Goal: Task Accomplishment & Management: Manage account settings

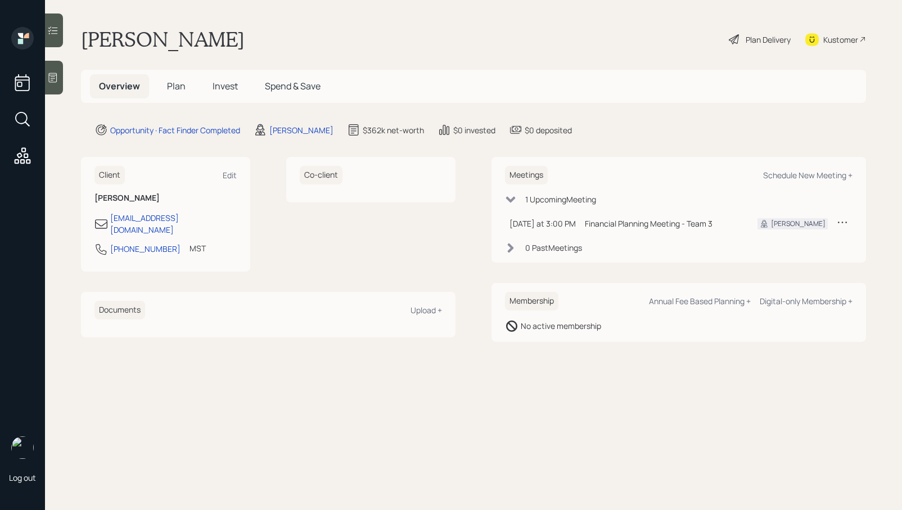
click at [632, 227] on div "Financial Planning Meeting - Team 3" at bounding box center [662, 224] width 155 height 12
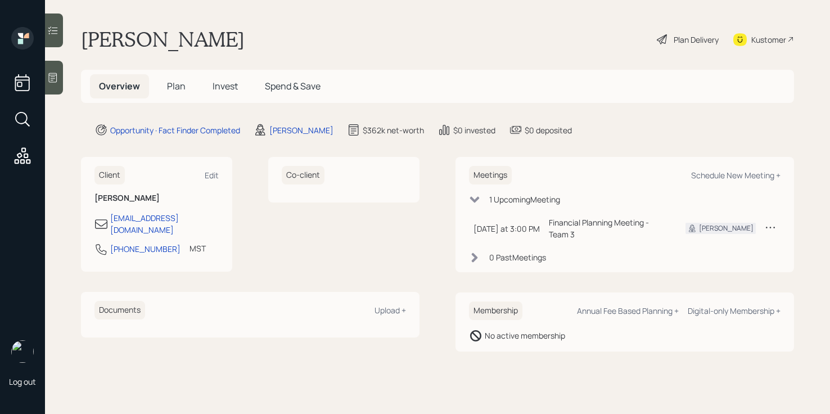
click at [769, 222] on icon at bounding box center [770, 227] width 11 height 11
click at [715, 258] on div "Cancel" at bounding box center [735, 259] width 81 height 11
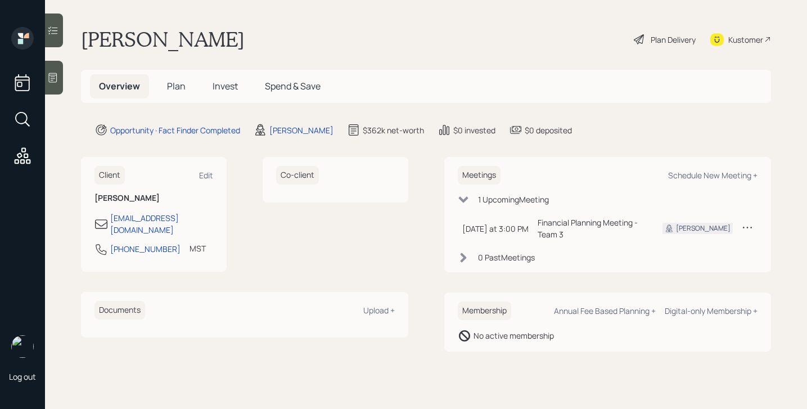
click at [653, 35] on div "Plan Delivery" at bounding box center [673, 40] width 45 height 12
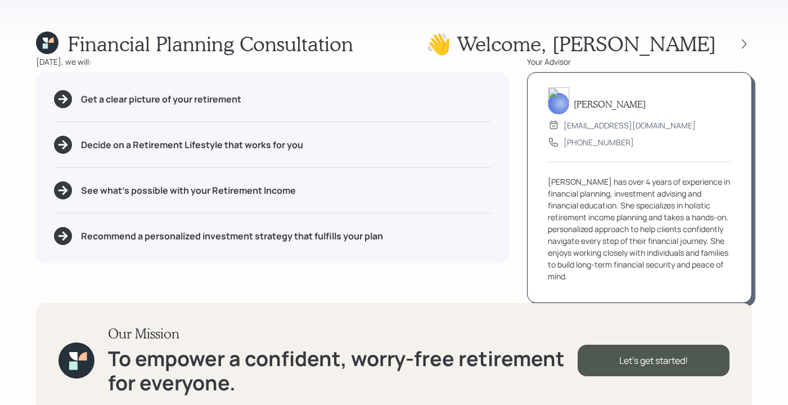
click at [437, 59] on div "[DATE], we will:" at bounding box center [272, 62] width 473 height 12
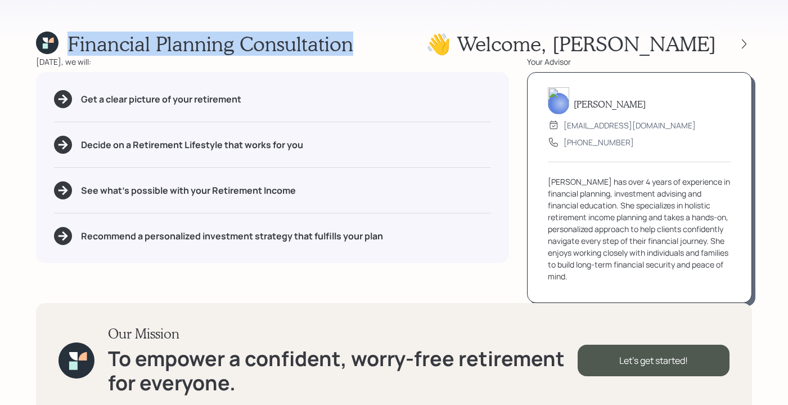
drag, startPoint x: 393, startPoint y: 37, endPoint x: 405, endPoint y: 63, distance: 28.7
click at [396, 61] on div "Financial Planning Consultation 👋 Welcome , [PERSON_NAME] [DATE], we will: Get …" at bounding box center [394, 202] width 788 height 405
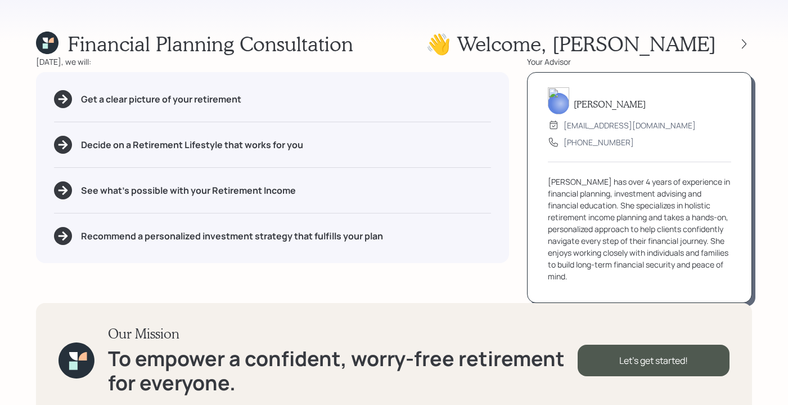
click at [445, 27] on div "Financial Planning Consultation 👋 Welcome , [PERSON_NAME] [DATE], we will: Get …" at bounding box center [394, 202] width 788 height 405
click at [745, 50] on div "👋 Welcome , [PERSON_NAME]" at bounding box center [589, 44] width 326 height 24
click at [744, 43] on icon at bounding box center [744, 43] width 11 height 11
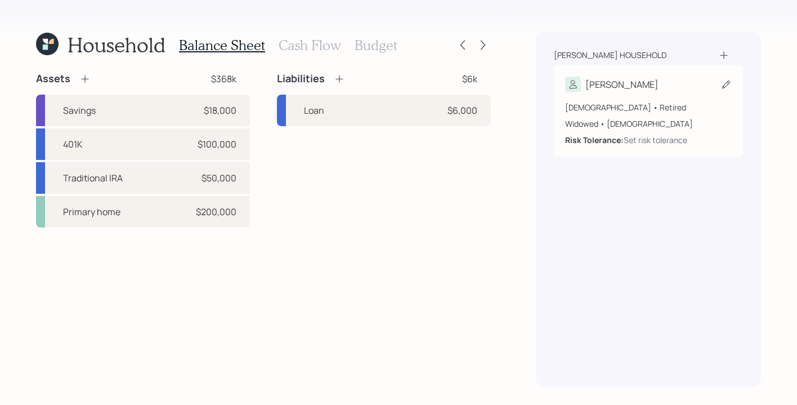
click at [658, 91] on div "[PERSON_NAME]" at bounding box center [648, 85] width 167 height 16
select select "[DEMOGRAPHIC_DATA]"
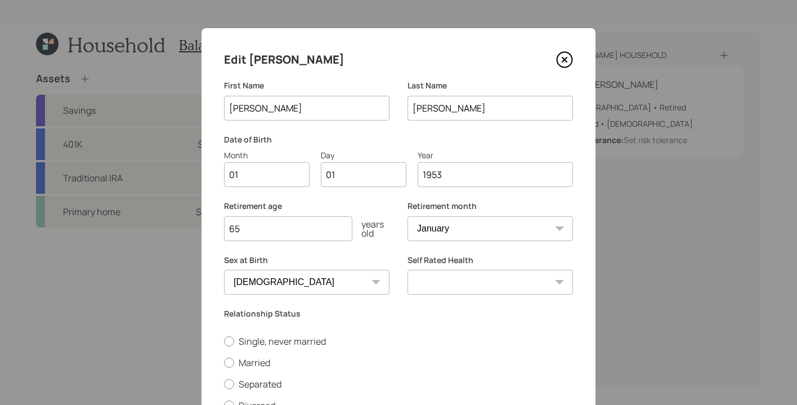
click at [253, 174] on input "01" at bounding box center [267, 174] width 86 height 25
type input "0"
type input "03"
type input "05"
click at [265, 227] on input "65" at bounding box center [288, 228] width 128 height 25
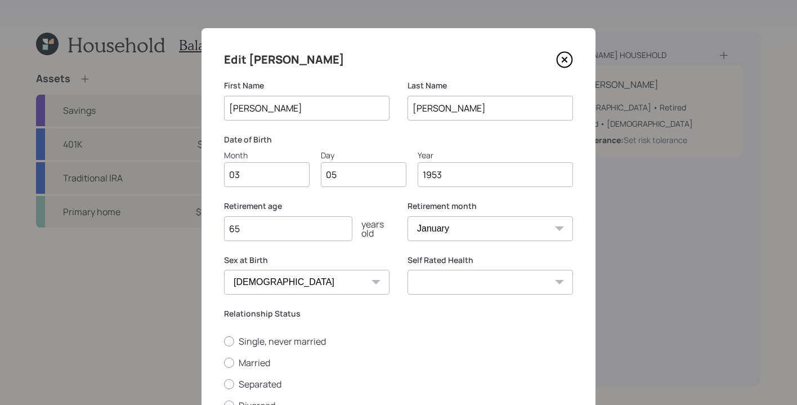
click at [475, 238] on select "January February March April May June July August September October November De…" at bounding box center [489, 228] width 165 height 25
select select "3"
click at [407, 216] on select "January February March April May June July August September October November De…" at bounding box center [489, 228] width 165 height 25
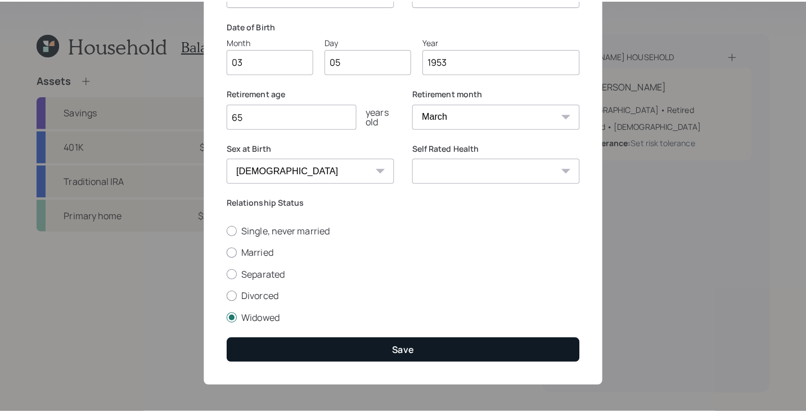
scroll to position [117, 0]
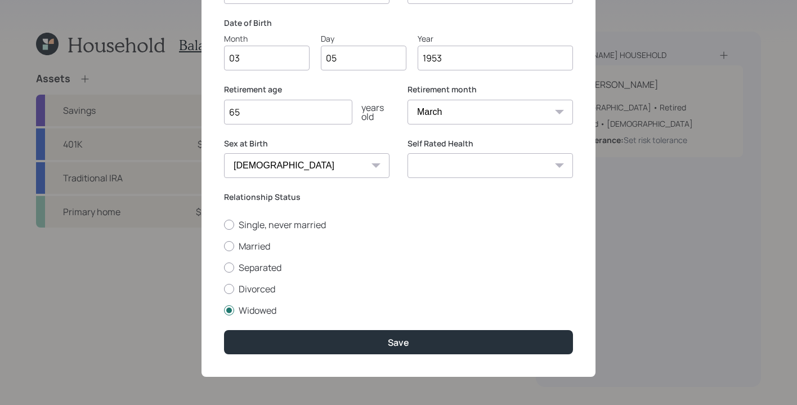
click at [476, 160] on select "Excellent Very Good Good Fair Poor" at bounding box center [489, 165] width 165 height 25
select select "fair"
click at [407, 153] on select "Excellent Very Good Good Fair Poor" at bounding box center [489, 165] width 165 height 25
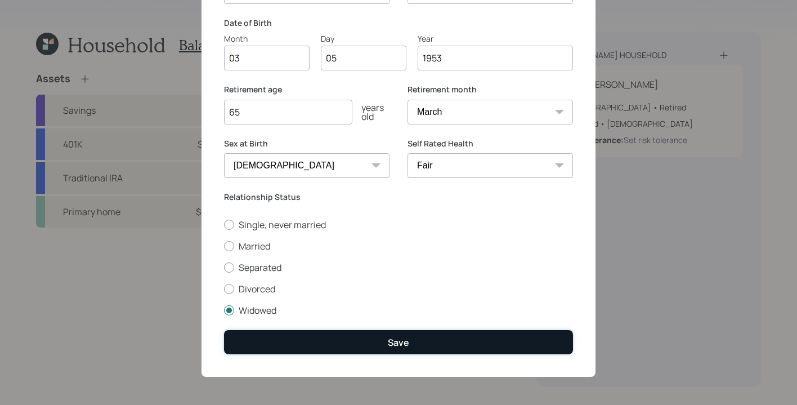
click at [369, 340] on button "Save" at bounding box center [398, 342] width 349 height 24
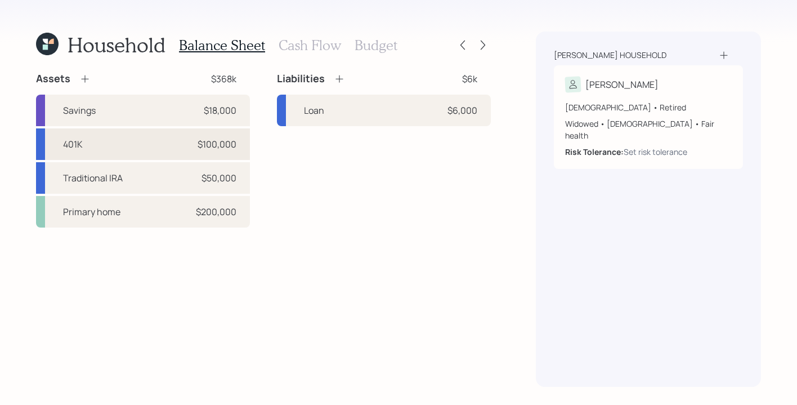
click at [114, 145] on div "401K $100,000" at bounding box center [143, 144] width 214 height 32
select select "company_sponsored"
select select "balanced"
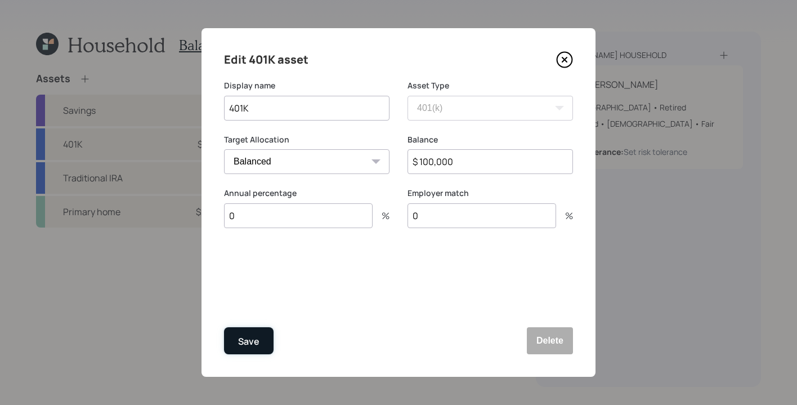
click at [237, 340] on button "Save" at bounding box center [249, 340] width 50 height 27
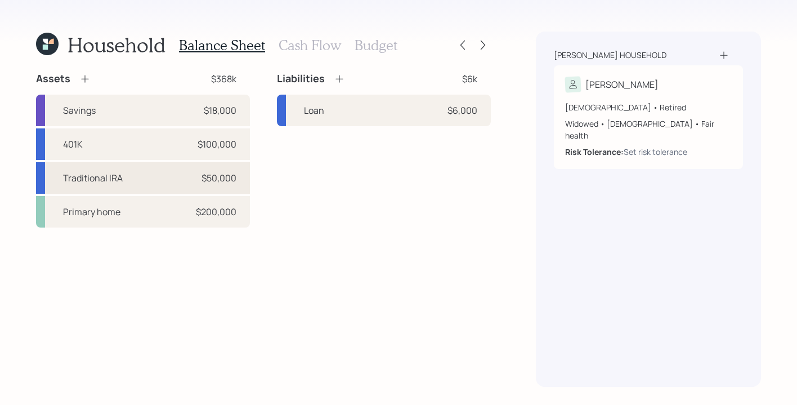
click at [159, 186] on div "Traditional IRA $50,000" at bounding box center [143, 178] width 214 height 32
select select "ira"
select select "balanced"
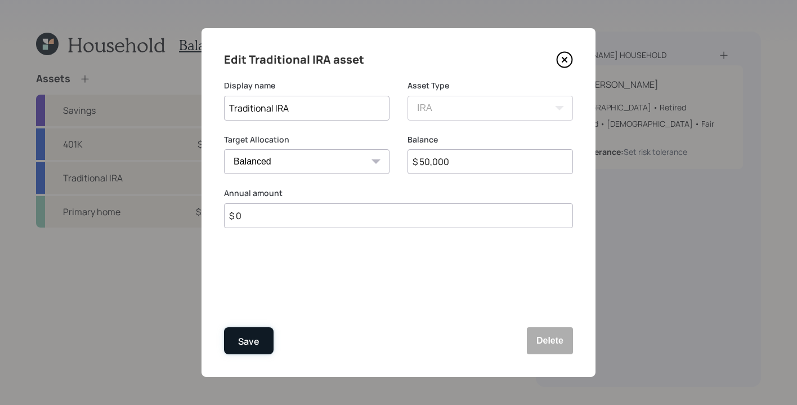
click at [245, 353] on button "Save" at bounding box center [249, 340] width 50 height 27
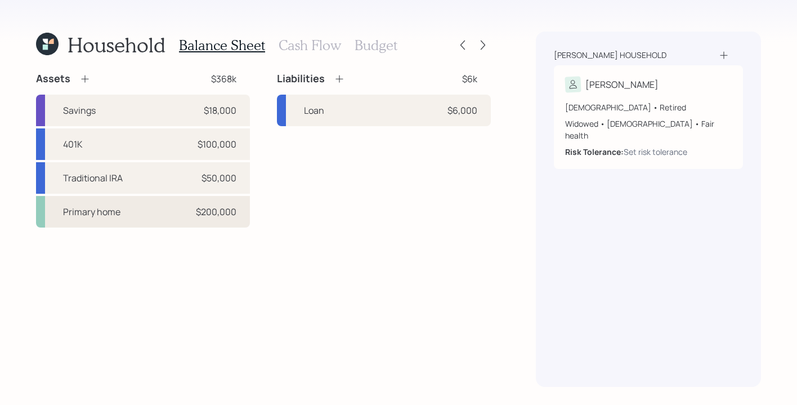
click at [123, 219] on div "Primary home $200,000" at bounding box center [143, 212] width 214 height 32
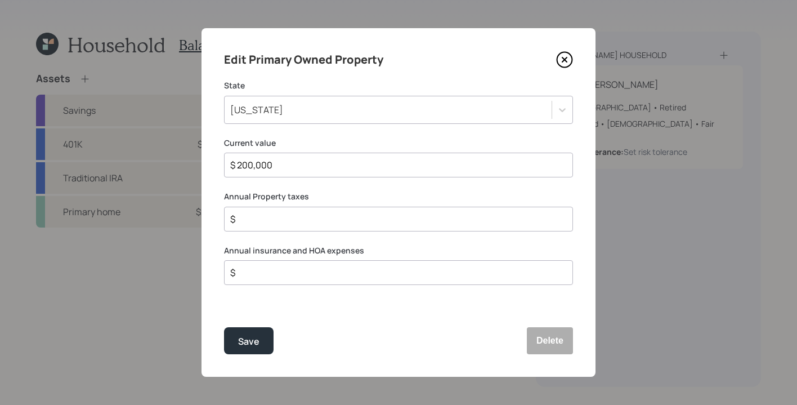
click at [357, 223] on input "$" at bounding box center [394, 219] width 330 height 14
click at [410, 225] on div "$" at bounding box center [398, 218] width 349 height 25
drag, startPoint x: 407, startPoint y: 220, endPoint x: 397, endPoint y: 220, distance: 10.1
click at [407, 220] on input "$" at bounding box center [394, 219] width 330 height 14
click at [387, 218] on input "$" at bounding box center [394, 219] width 330 height 14
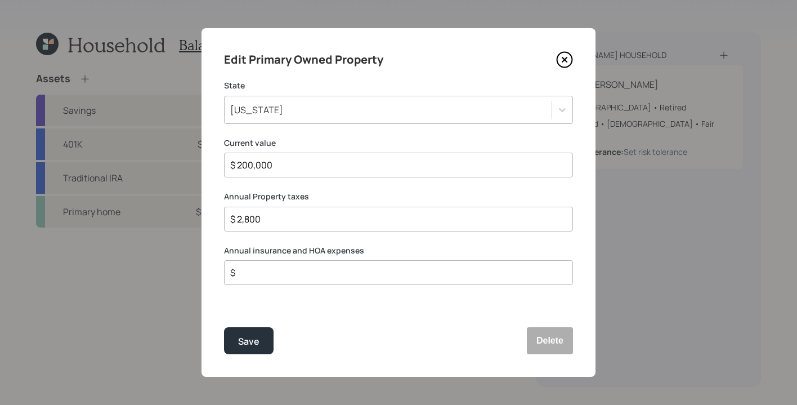
type input "$ 2,800"
click at [296, 277] on input "$" at bounding box center [394, 273] width 330 height 14
type input "$ 2,200"
click at [232, 341] on button "Save" at bounding box center [249, 340] width 50 height 27
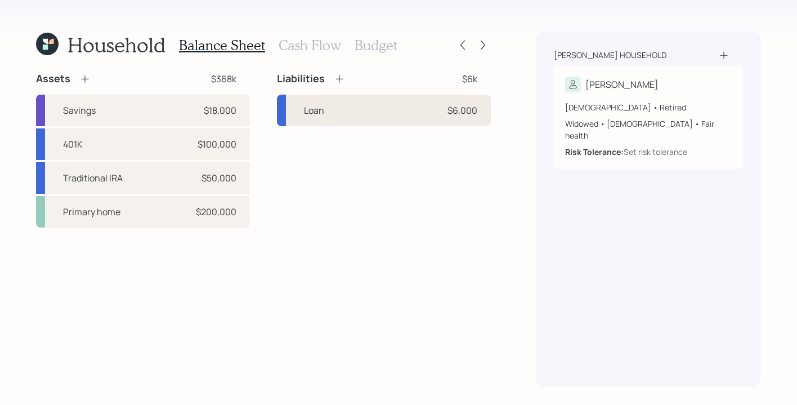
click at [430, 119] on div "Loan $6,000" at bounding box center [384, 111] width 214 height 32
select select "other"
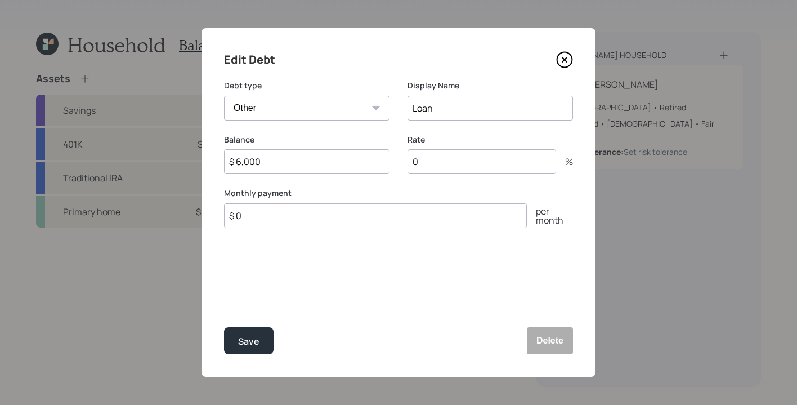
click at [446, 158] on input "0" at bounding box center [481, 161] width 149 height 25
drag, startPoint x: 373, startPoint y: 224, endPoint x: 219, endPoint y: 210, distance: 154.2
click at [219, 210] on div "Edit Debt Debt type Car Credit Card Medical Student Other Display Name Loan Bal…" at bounding box center [398, 202] width 394 height 348
type input "$ 250"
click at [251, 342] on div "Save" at bounding box center [248, 341] width 21 height 15
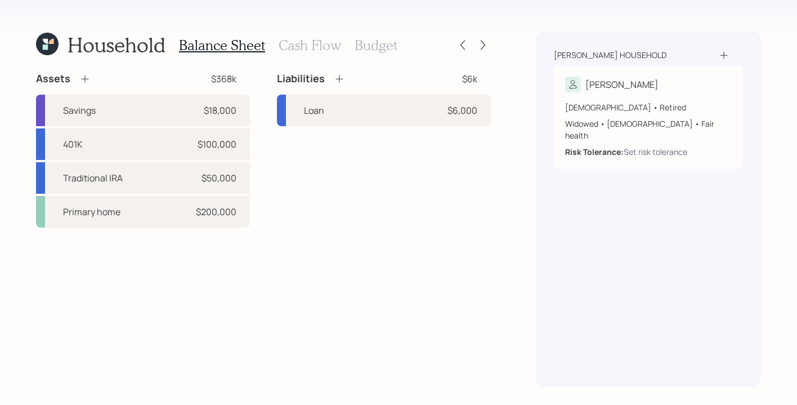
click at [340, 80] on icon at bounding box center [339, 78] width 11 height 11
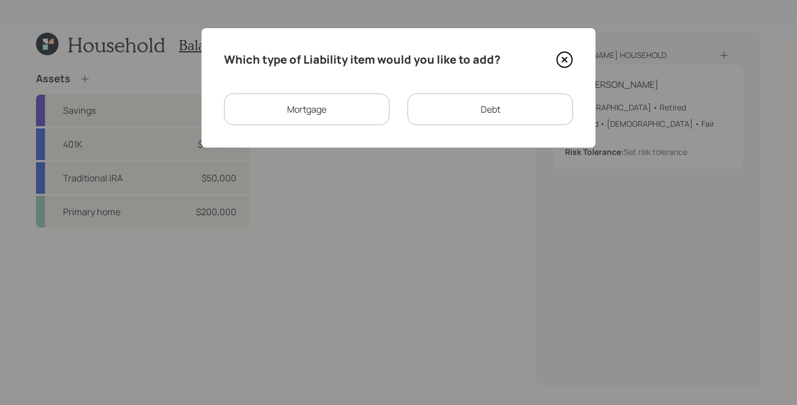
click at [506, 118] on div "Debt" at bounding box center [489, 109] width 165 height 32
select select "credit_card"
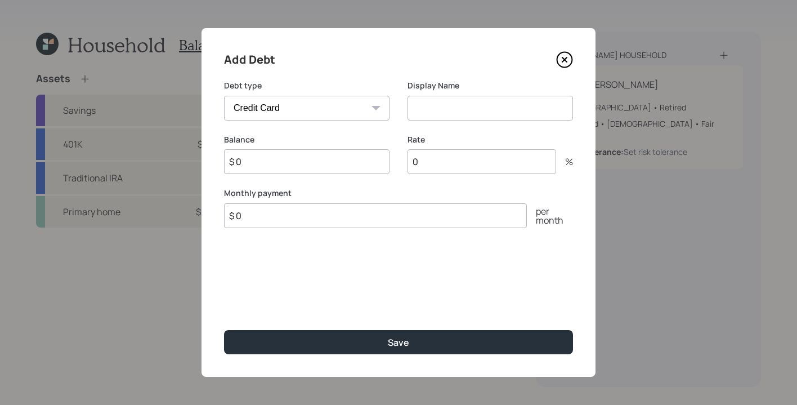
click at [489, 109] on input at bounding box center [489, 108] width 165 height 25
click at [565, 55] on icon at bounding box center [564, 59] width 17 height 17
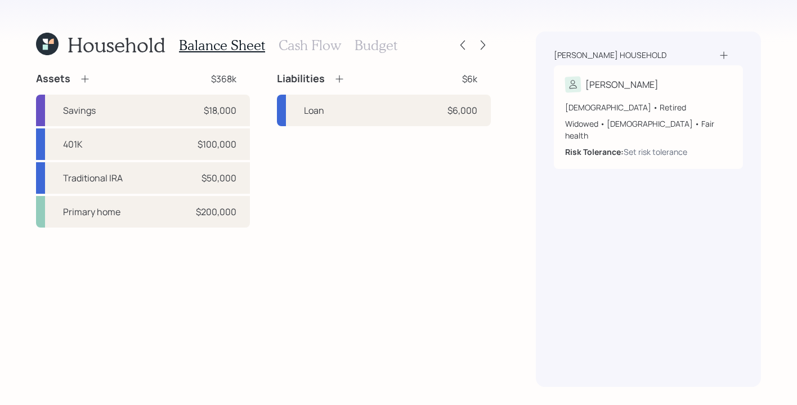
click at [317, 45] on h3 "Cash Flow" at bounding box center [310, 45] width 62 height 16
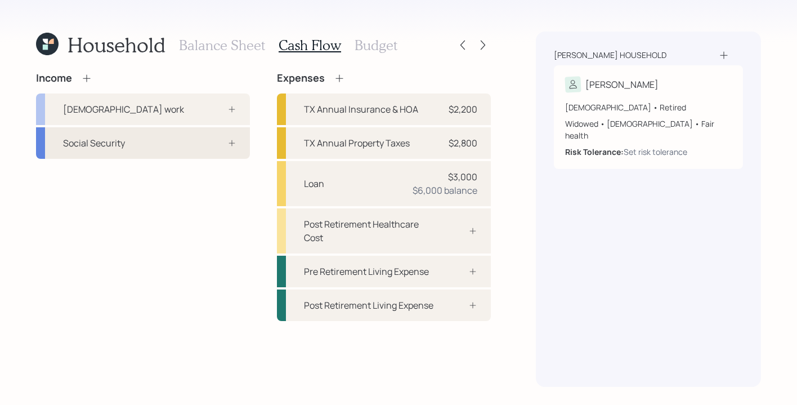
click at [213, 146] on div at bounding box center [220, 142] width 34 height 9
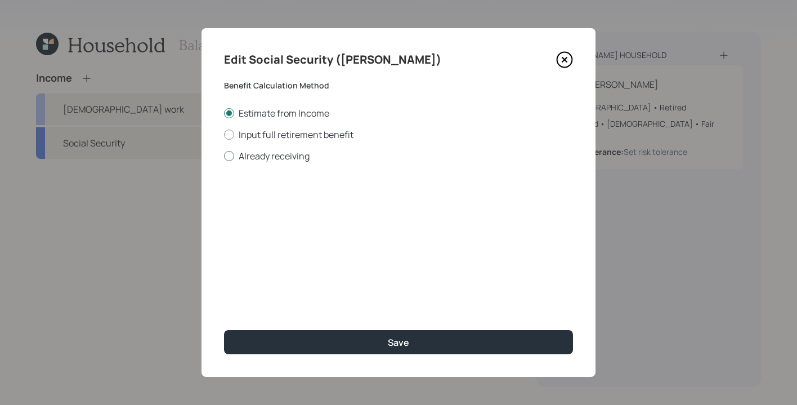
click at [235, 160] on label "Already receiving" at bounding box center [398, 156] width 349 height 12
click at [224, 156] on input "Already receiving" at bounding box center [223, 155] width 1 height 1
radio input "true"
click at [389, 209] on input "$" at bounding box center [398, 203] width 349 height 25
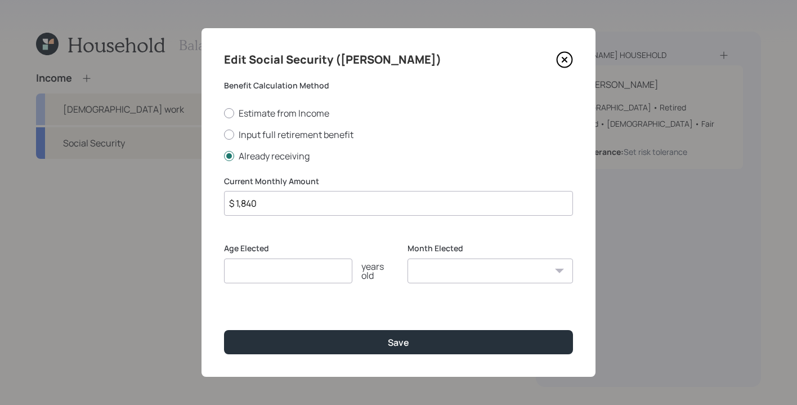
drag, startPoint x: 307, startPoint y: 201, endPoint x: 73, endPoint y: 196, distance: 233.5
click at [73, 196] on div "Edit Social Security ([PERSON_NAME]) Benefit Calculation Method Estimate from I…" at bounding box center [398, 202] width 797 height 405
type input "$ 2,025"
click at [281, 266] on input "number" at bounding box center [288, 270] width 128 height 25
click at [505, 273] on select "January February March April May June July August September October November De…" at bounding box center [489, 270] width 165 height 25
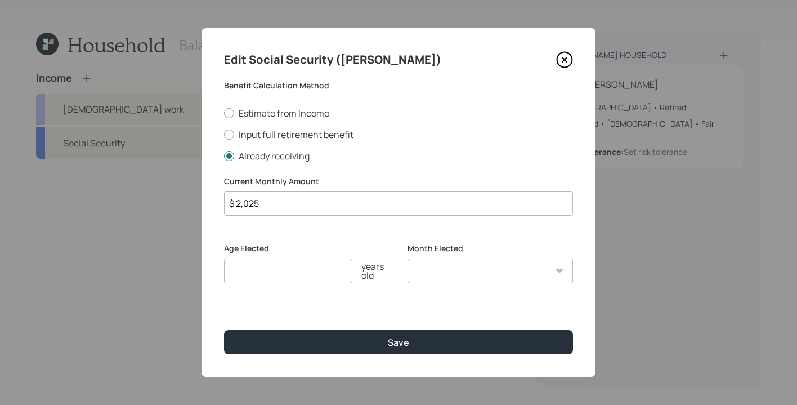
select select "3"
click at [407, 258] on select "January February March April May June July August September October November De…" at bounding box center [489, 270] width 165 height 25
click at [277, 266] on input "number" at bounding box center [288, 270] width 128 height 25
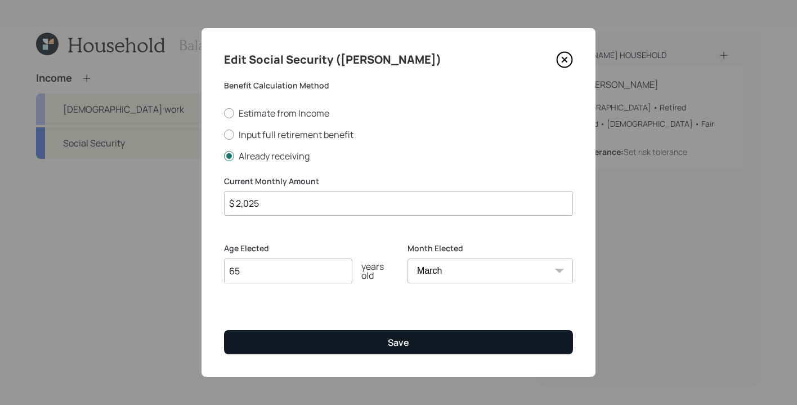
type input "65"
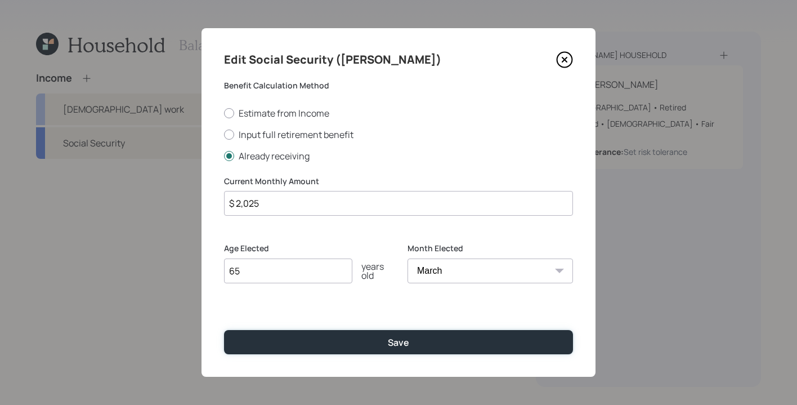
drag, startPoint x: 341, startPoint y: 338, endPoint x: 316, endPoint y: 360, distance: 33.9
click at [341, 337] on button "Save" at bounding box center [398, 342] width 349 height 24
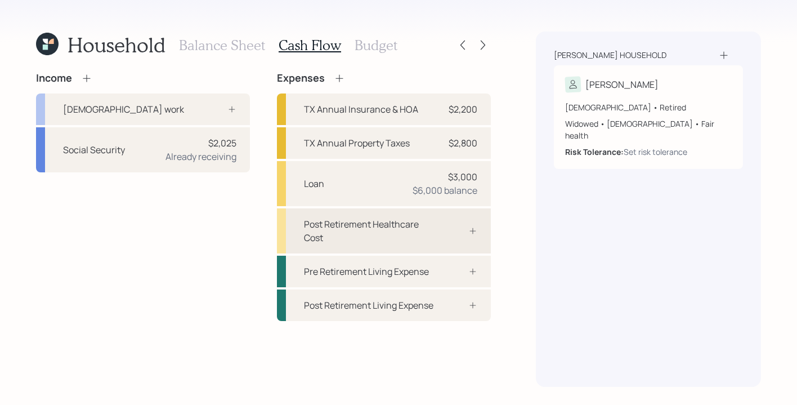
click at [425, 234] on div "Post Retirement Healthcare Cost" at bounding box center [369, 230] width 131 height 27
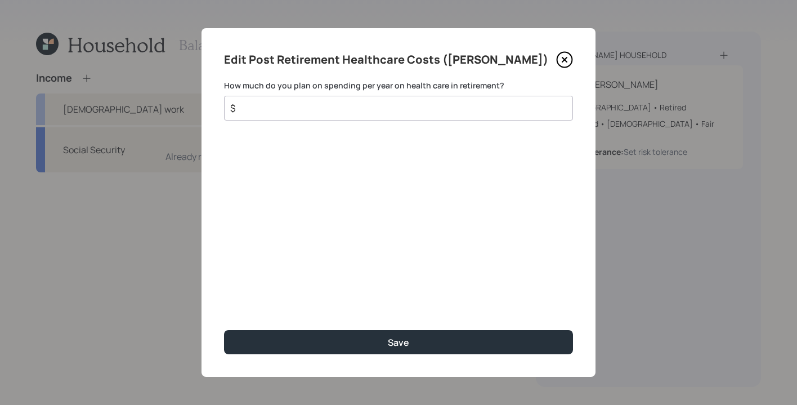
click at [361, 105] on input "$" at bounding box center [394, 108] width 330 height 14
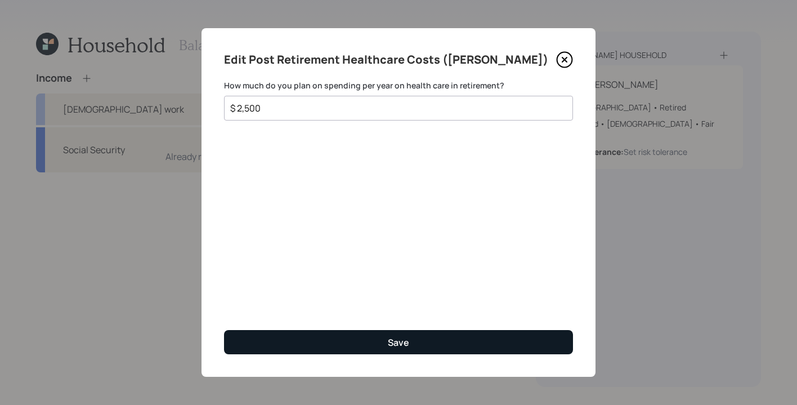
type input "$ 2,500"
click at [367, 336] on button "Save" at bounding box center [398, 342] width 349 height 24
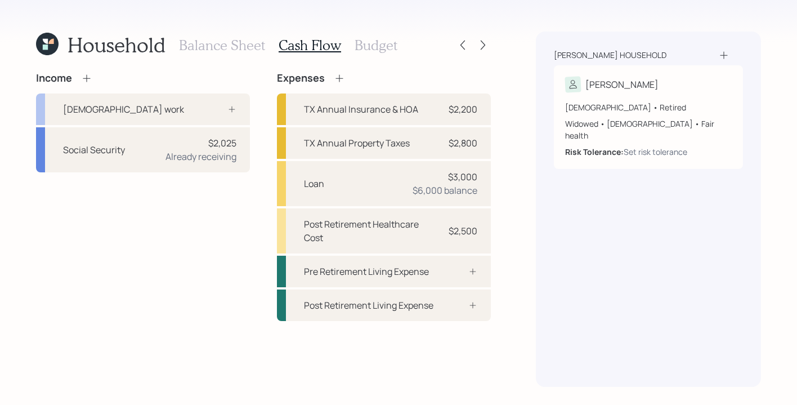
click at [361, 47] on h3 "Budget" at bounding box center [375, 45] width 43 height 16
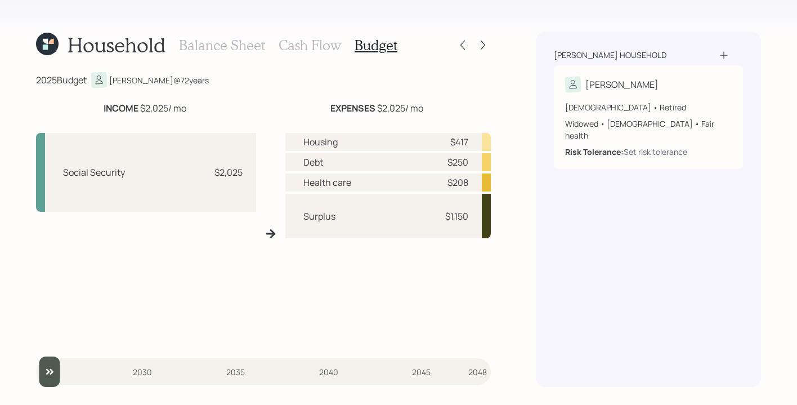
drag, startPoint x: 109, startPoint y: 107, endPoint x: 238, endPoint y: 106, distance: 129.4
click at [229, 108] on div "INCOME $2,025 / mo" at bounding box center [145, 108] width 218 height 14
drag, startPoint x: 356, startPoint y: 115, endPoint x: 450, endPoint y: 113, distance: 94.0
click at [449, 114] on div "INCOME $2,025 / mo EXPENSES $2,025 / mo Social Security $2,025 Housing $417 Deb…" at bounding box center [263, 221] width 455 height 241
drag, startPoint x: 316, startPoint y: 102, endPoint x: 450, endPoint y: 100, distance: 133.9
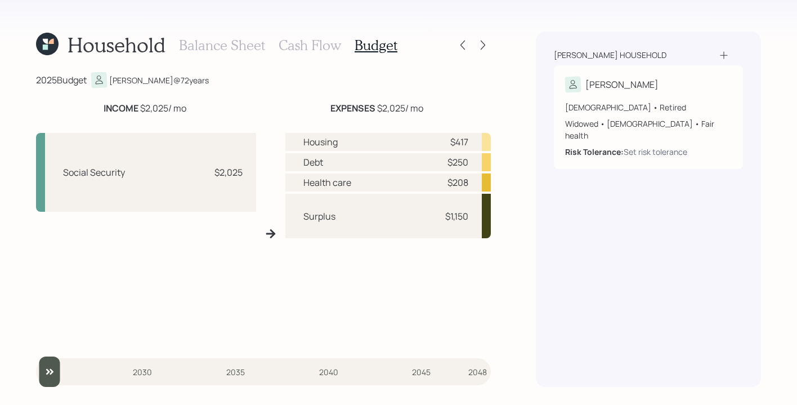
click at [450, 100] on div "2025 Budget [PERSON_NAME] @ 72 years INCOME $2,025 / mo EXPENSES $2,025 / mo So…" at bounding box center [263, 229] width 455 height 315
drag, startPoint x: 341, startPoint y: 111, endPoint x: 426, endPoint y: 107, distance: 85.6
click at [426, 107] on div "EXPENSES $2,025 / mo" at bounding box center [377, 108] width 228 height 14
click at [586, 322] on div "[PERSON_NAME] household [PERSON_NAME] [DEMOGRAPHIC_DATA] • Retired Widowed • [D…" at bounding box center [648, 209] width 225 height 355
drag, startPoint x: 459, startPoint y: 142, endPoint x: 475, endPoint y: 142, distance: 16.9
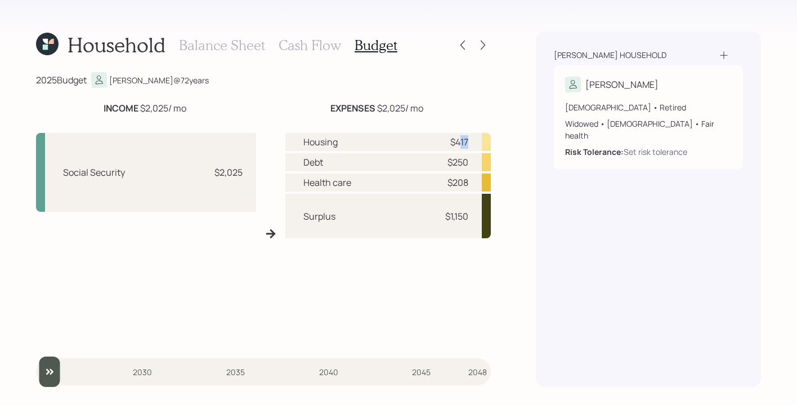
click at [475, 142] on div "Housing $417" at bounding box center [388, 142] width 206 height 18
click at [540, 205] on div "[PERSON_NAME] household [PERSON_NAME] [DEMOGRAPHIC_DATA] • Retired Widowed • [D…" at bounding box center [648, 209] width 225 height 355
drag, startPoint x: 443, startPoint y: 217, endPoint x: 490, endPoint y: 216, distance: 46.7
click at [490, 216] on div "Surplus $1,150" at bounding box center [388, 216] width 206 height 44
click at [531, 215] on div "Household Balance Sheet Cash Flow Budget 2025 Budget [PERSON_NAME] @ 72 years I…" at bounding box center [398, 202] width 797 height 405
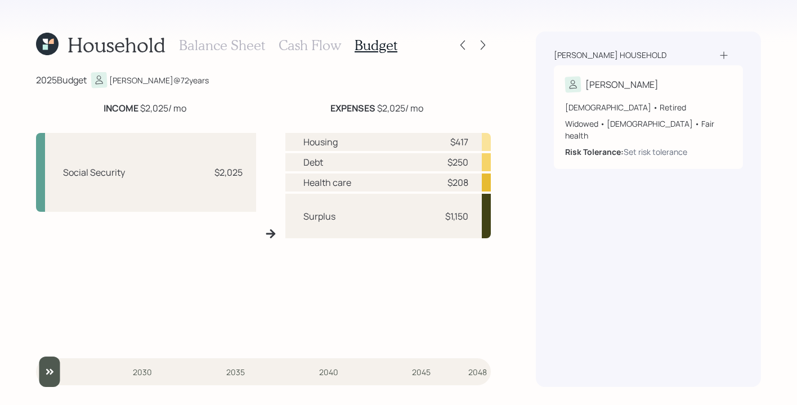
click at [289, 52] on h3 "Cash Flow" at bounding box center [310, 45] width 62 height 16
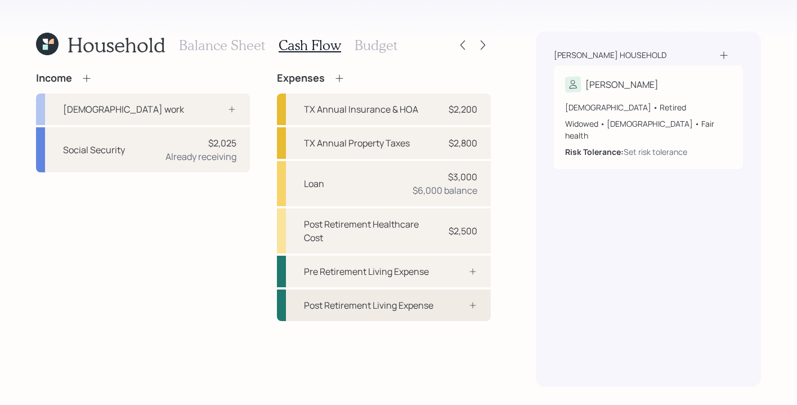
click at [421, 312] on div "Post Retirement Living Expense" at bounding box center [368, 305] width 129 height 14
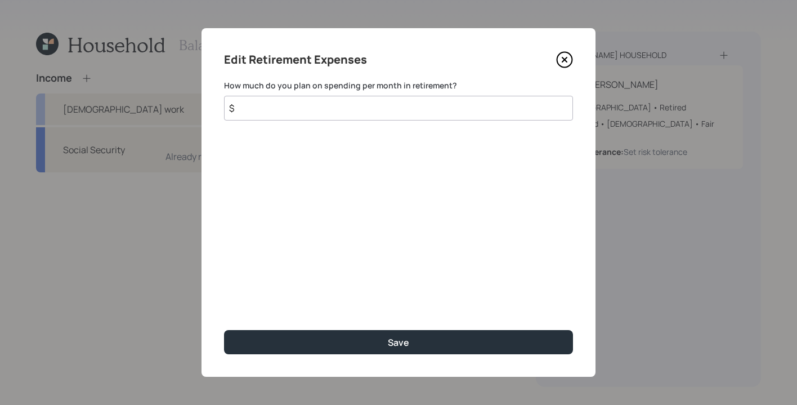
click at [380, 114] on input "$" at bounding box center [398, 108] width 349 height 25
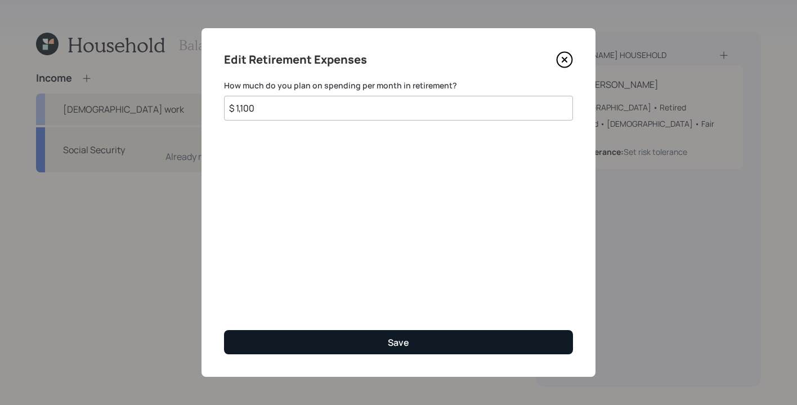
type input "$ 1,100"
click at [451, 342] on button "Save" at bounding box center [398, 342] width 349 height 24
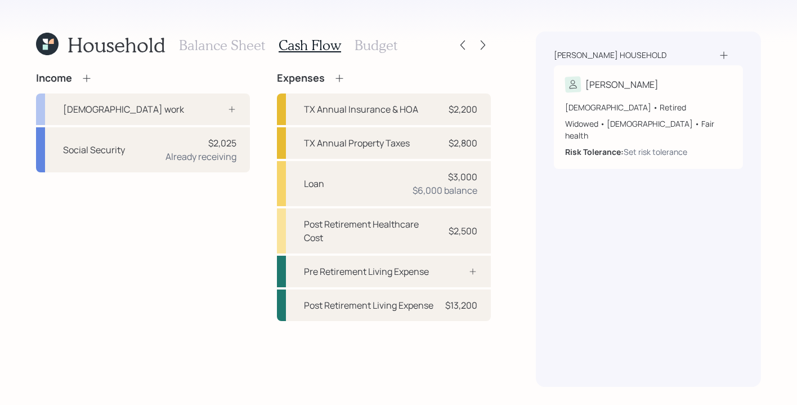
click at [368, 44] on h3 "Budget" at bounding box center [375, 45] width 43 height 16
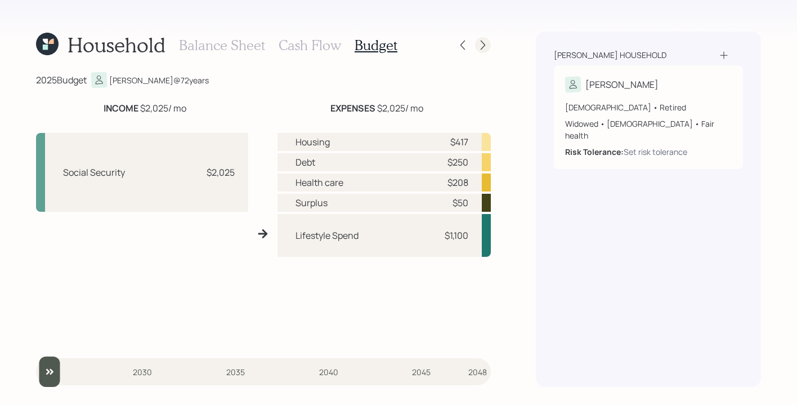
click at [480, 46] on icon at bounding box center [482, 44] width 11 height 11
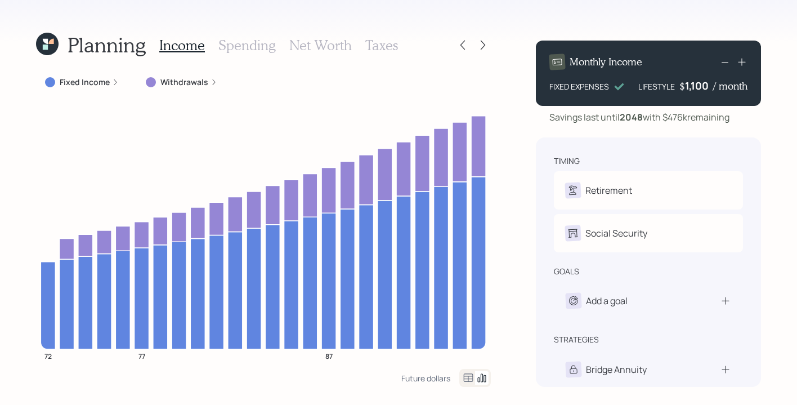
click at [114, 79] on icon at bounding box center [115, 82] width 7 height 7
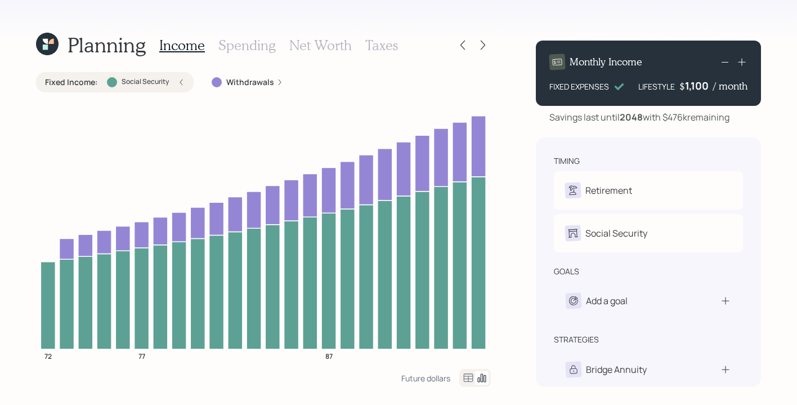
click at [270, 80] on label "Withdrawals" at bounding box center [250, 82] width 48 height 11
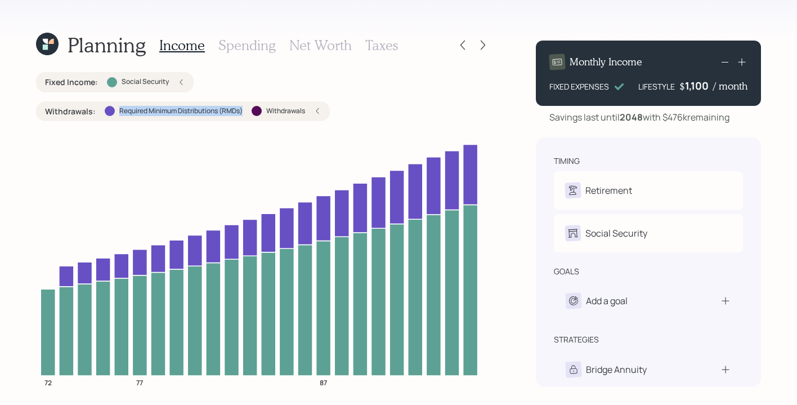
drag, startPoint x: 118, startPoint y: 110, endPoint x: 245, endPoint y: 115, distance: 127.2
click at [245, 115] on div "Withdrawals : Required Minimum Distributions (RMDs) Withdrawals" at bounding box center [183, 111] width 276 height 11
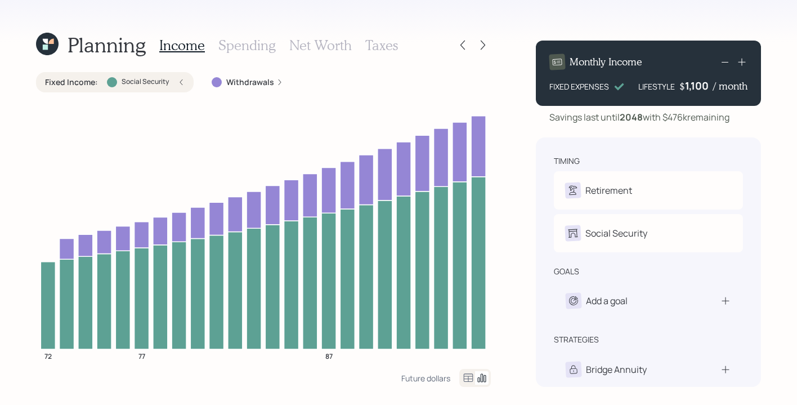
click at [258, 84] on label "Withdrawals" at bounding box center [250, 82] width 48 height 11
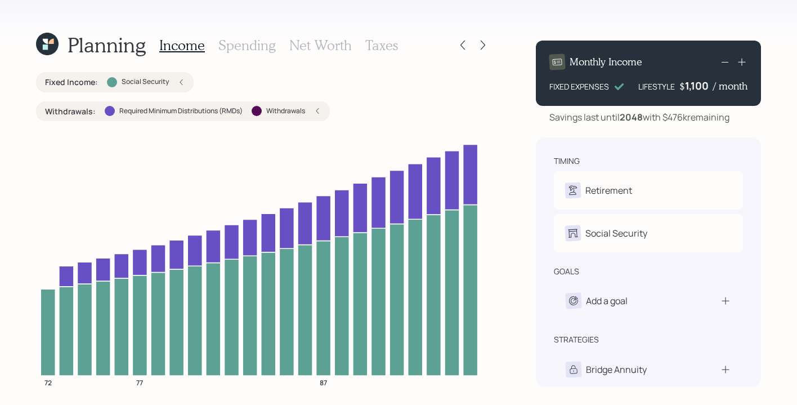
click at [756, 258] on div "timing Retirement K Retired Social Security K Receiving goals Add a goal strate…" at bounding box center [648, 261] width 225 height 249
click at [757, 219] on div "timing Retirement K Retired Social Security K Receiving goals Add a goal strate…" at bounding box center [648, 261] width 225 height 249
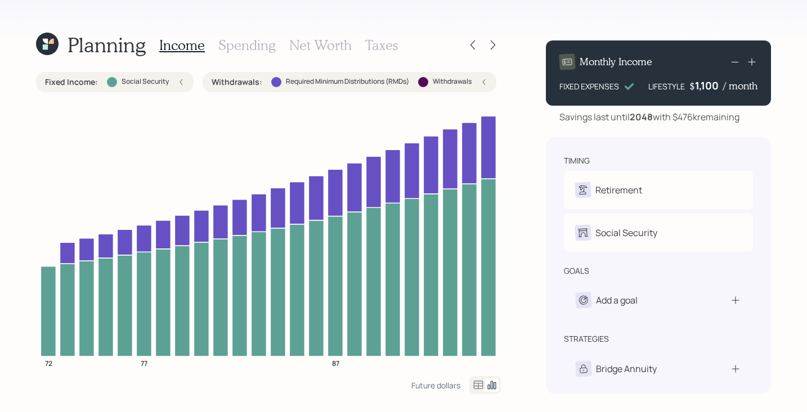
click at [780, 328] on div "Planning Income Spending Net Worth Taxes Fixed Income : Social Security Withdra…" at bounding box center [403, 206] width 807 height 412
click at [753, 61] on icon at bounding box center [751, 61] width 11 height 11
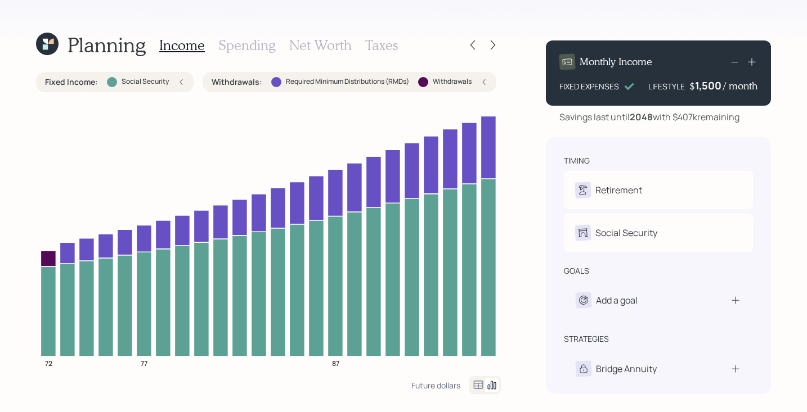
click at [753, 61] on icon at bounding box center [751, 61] width 11 height 11
click at [751, 57] on icon at bounding box center [751, 61] width 11 height 11
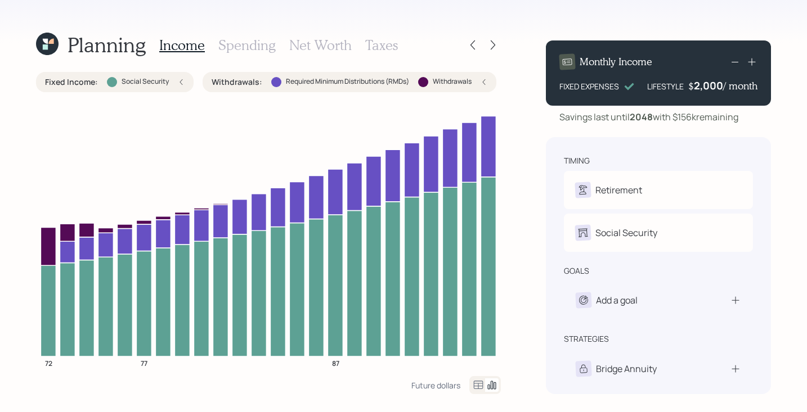
click at [754, 64] on icon at bounding box center [751, 61] width 11 height 11
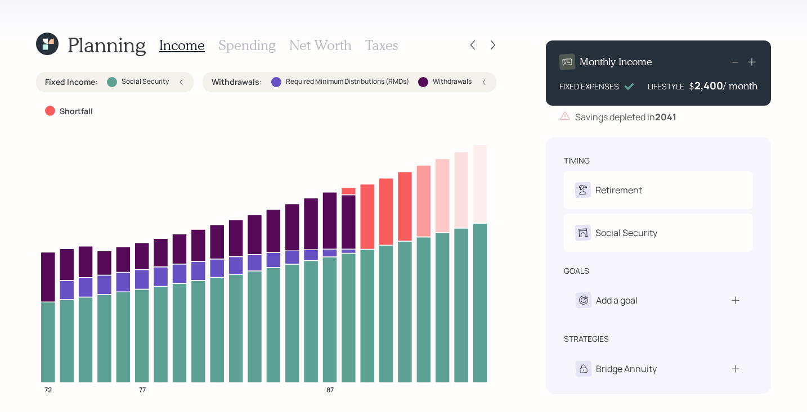
click at [739, 62] on icon at bounding box center [735, 62] width 14 height 14
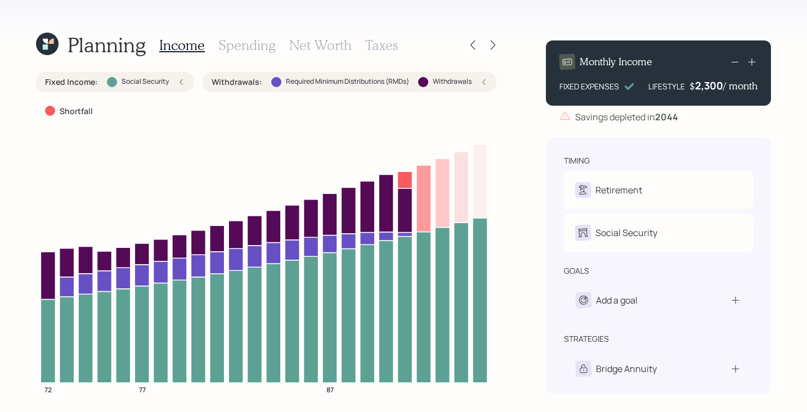
click at [736, 63] on icon at bounding box center [735, 62] width 14 height 14
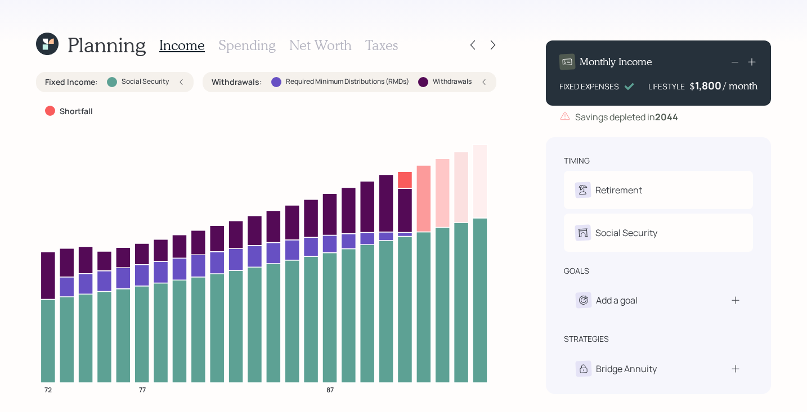
click at [736, 63] on icon at bounding box center [735, 62] width 14 height 14
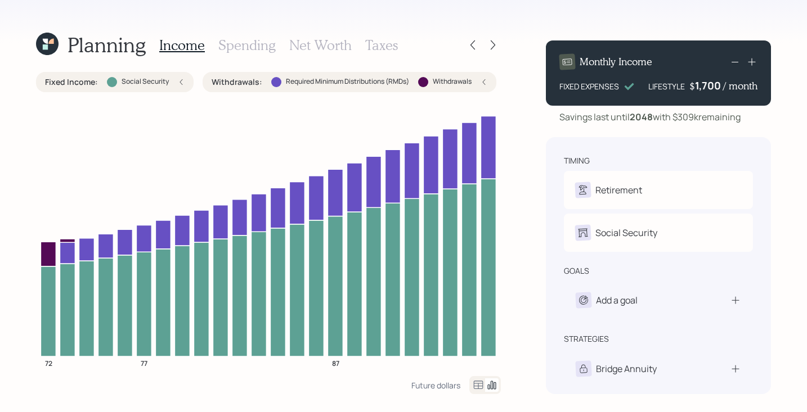
click at [736, 63] on icon at bounding box center [735, 62] width 14 height 14
click at [735, 62] on icon at bounding box center [735, 62] width 14 height 14
click at [734, 64] on icon at bounding box center [735, 62] width 14 height 14
click at [734, 62] on rect at bounding box center [734, 62] width 7 height 1
click at [735, 60] on icon at bounding box center [735, 62] width 14 height 14
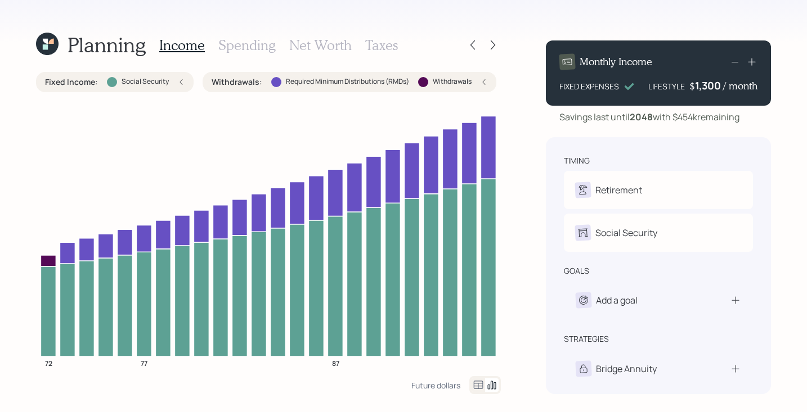
click at [734, 60] on icon at bounding box center [735, 62] width 14 height 14
click at [735, 59] on icon at bounding box center [735, 62] width 14 height 14
click at [738, 62] on icon at bounding box center [735, 62] width 14 height 14
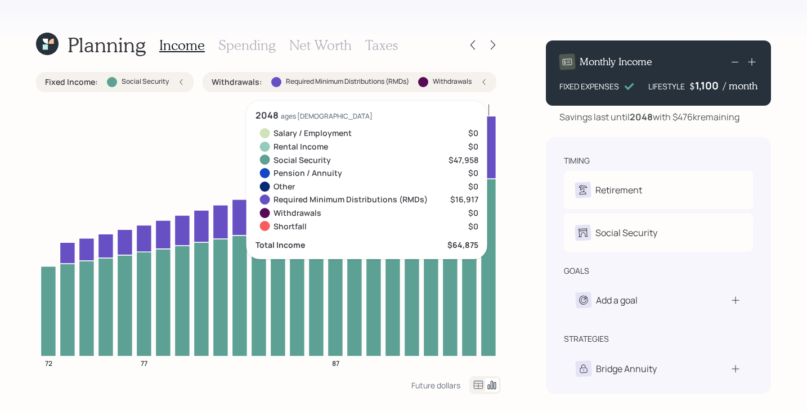
click at [792, 186] on div "Planning Income Spending Net Worth Taxes Fixed Income : Social Security Withdra…" at bounding box center [403, 206] width 807 height 412
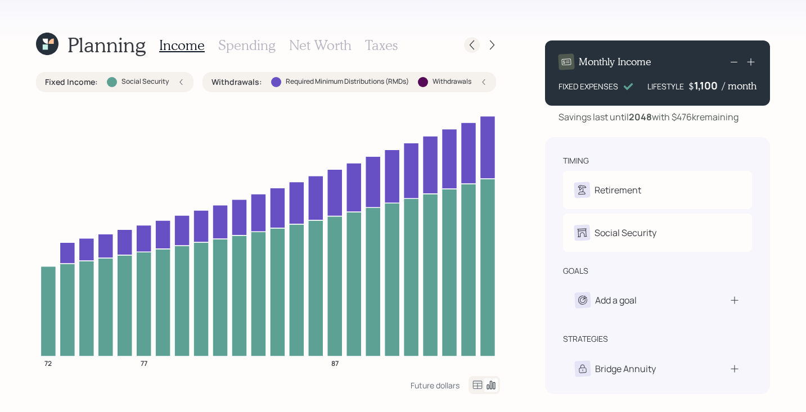
click at [465, 44] on div at bounding box center [472, 45] width 16 height 16
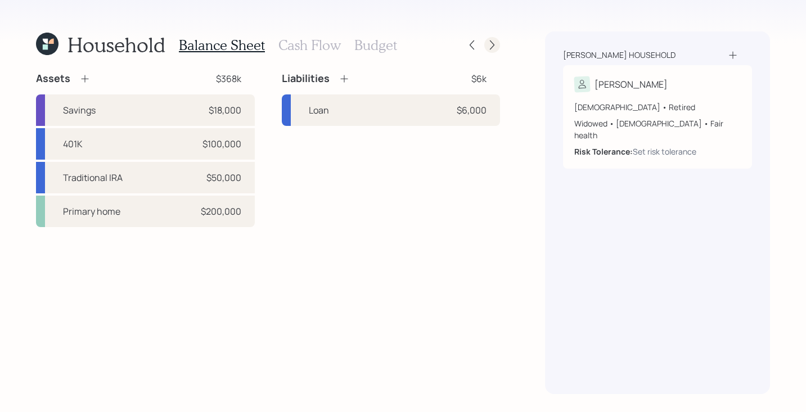
click at [491, 51] on div at bounding box center [492, 45] width 16 height 16
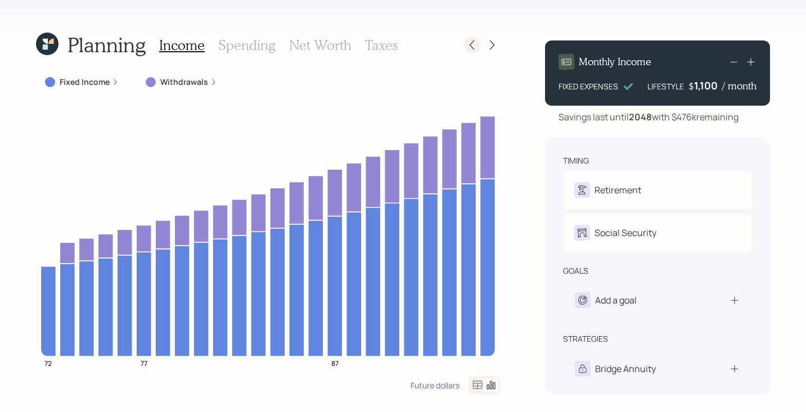
click at [470, 43] on icon at bounding box center [471, 44] width 11 height 11
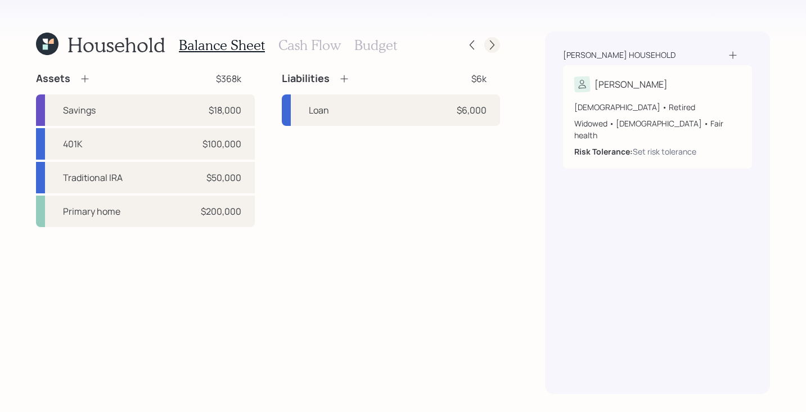
click at [487, 42] on icon at bounding box center [492, 44] width 11 height 11
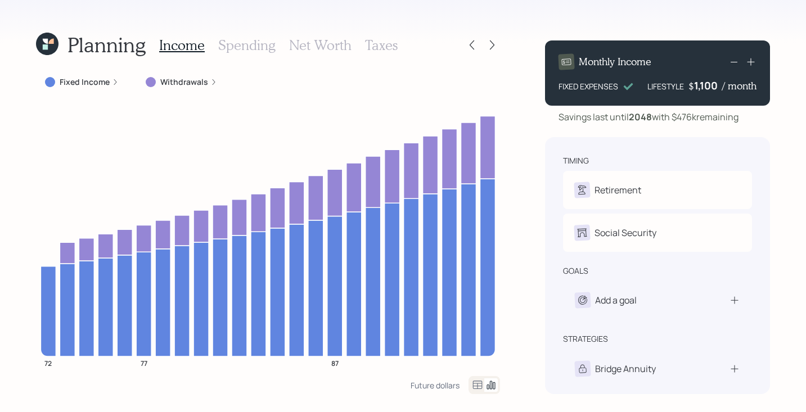
click at [388, 34] on div "Income Spending Net Worth Taxes" at bounding box center [278, 45] width 239 height 27
click at [386, 38] on h3 "Taxes" at bounding box center [381, 45] width 33 height 16
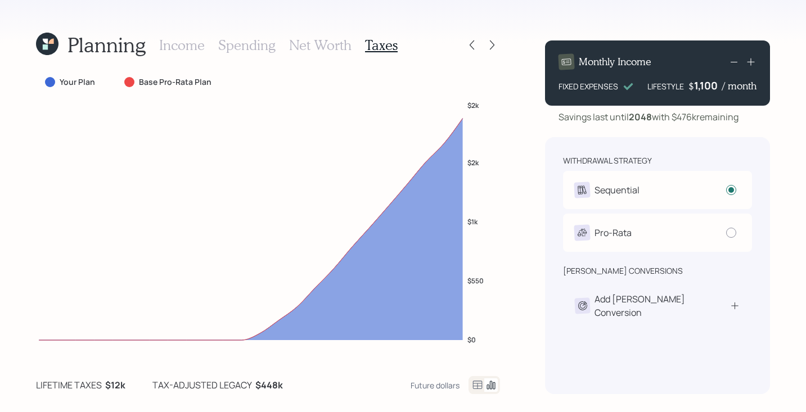
click at [306, 43] on h3 "Net Worth" at bounding box center [320, 45] width 62 height 16
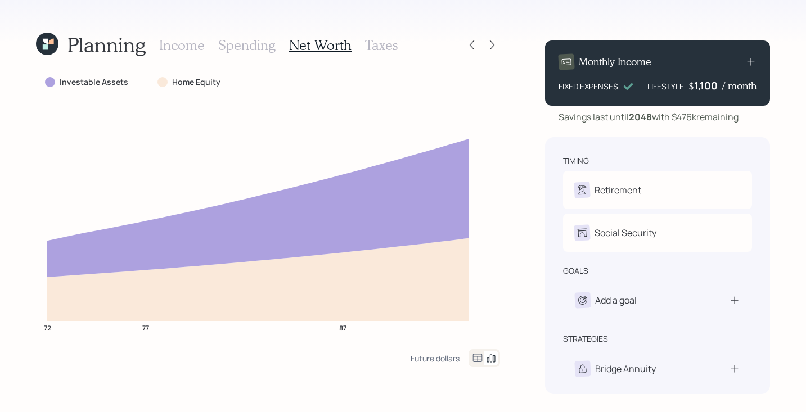
click at [229, 47] on h3 "Spending" at bounding box center [246, 45] width 57 height 16
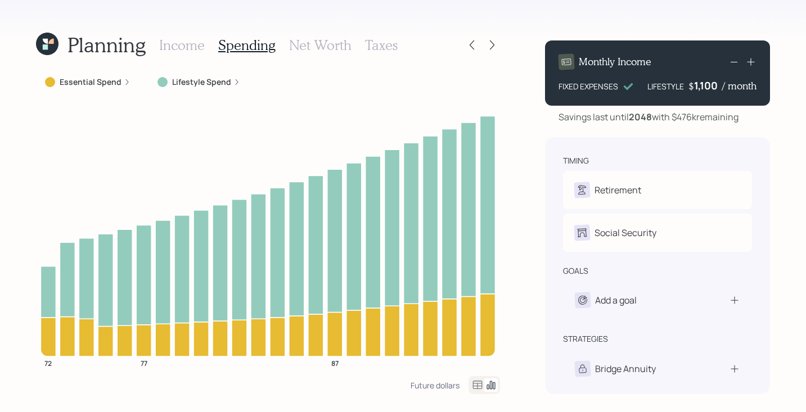
click at [159, 46] on h3 "Income" at bounding box center [182, 45] width 46 height 16
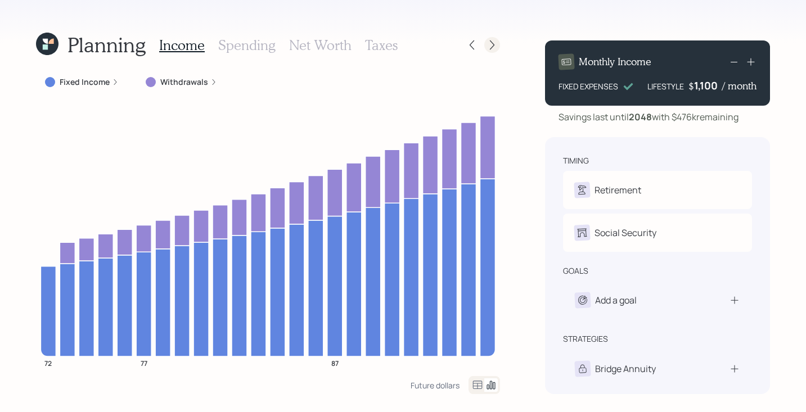
click at [488, 46] on icon at bounding box center [492, 44] width 11 height 11
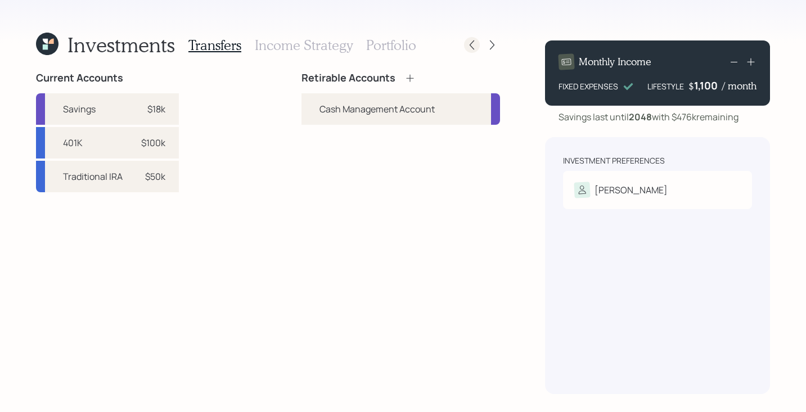
click at [474, 46] on icon at bounding box center [471, 44] width 11 height 11
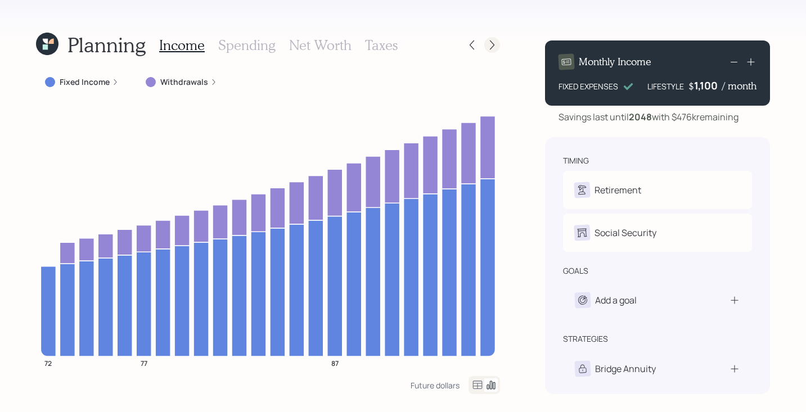
click at [491, 41] on icon at bounding box center [492, 46] width 5 height 10
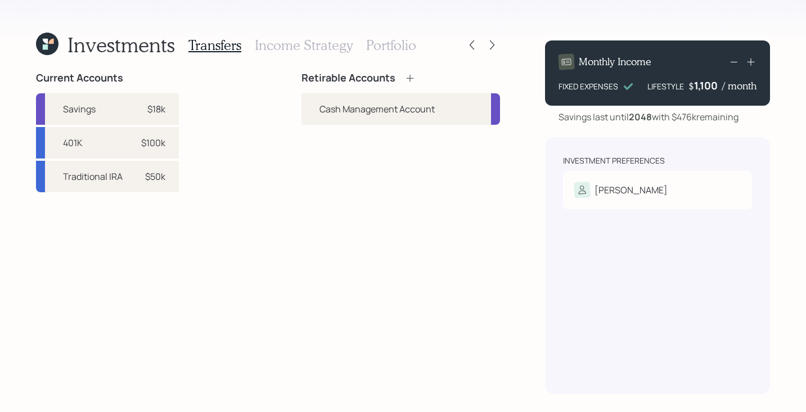
click at [415, 78] on icon at bounding box center [410, 78] width 11 height 11
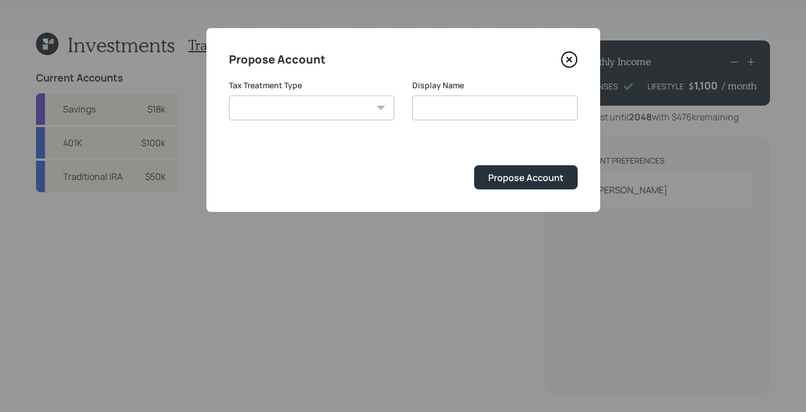
click at [317, 102] on select "[PERSON_NAME] Taxable Traditional" at bounding box center [311, 108] width 165 height 25
select select "traditional"
click at [229, 96] on select "[PERSON_NAME] Taxable Traditional" at bounding box center [311, 108] width 165 height 25
type input "Traditional"
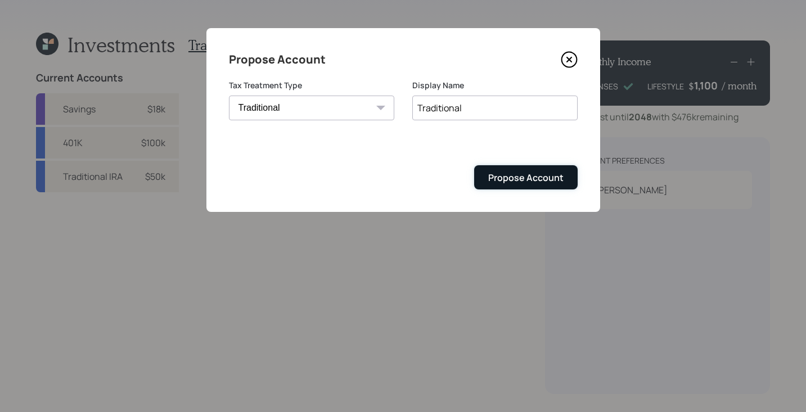
click at [535, 170] on button "Propose Account" at bounding box center [526, 177] width 104 height 24
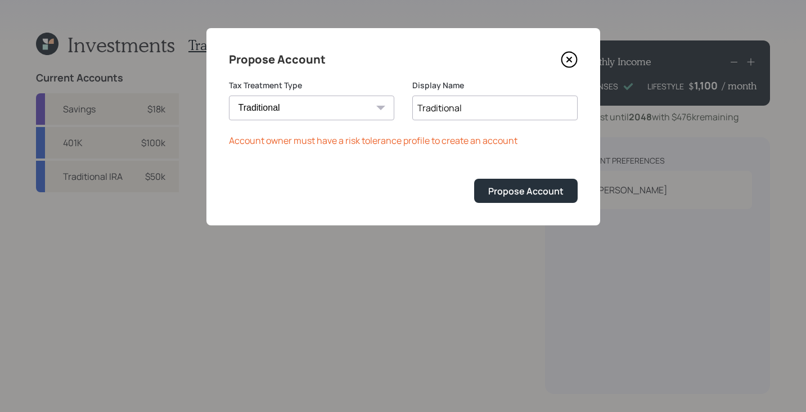
click at [574, 59] on icon at bounding box center [569, 59] width 17 height 17
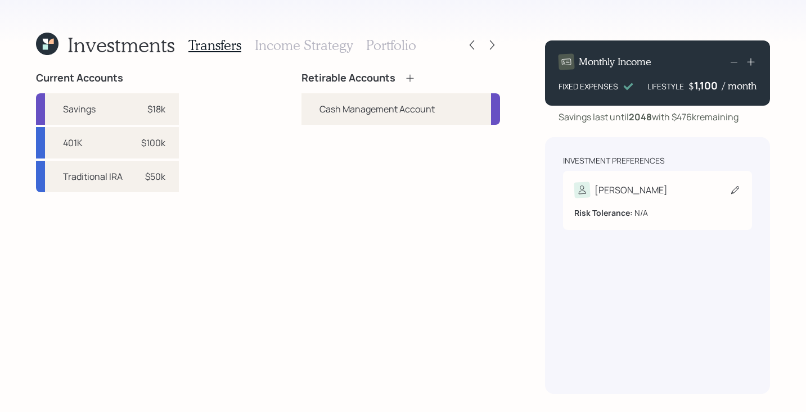
click at [693, 191] on div "[PERSON_NAME]" at bounding box center [657, 190] width 167 height 16
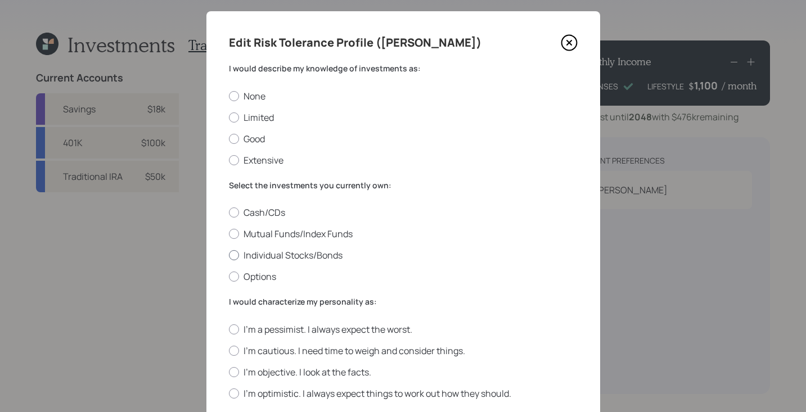
scroll to position [32, 0]
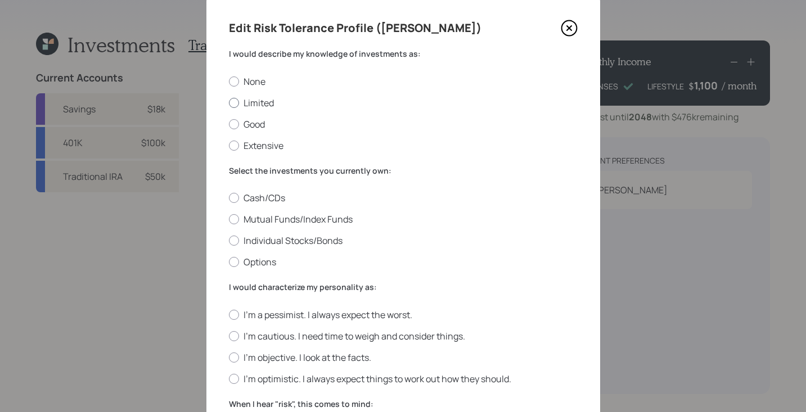
click at [232, 97] on label "Limited" at bounding box center [403, 103] width 349 height 12
click at [229, 102] on input "Limited" at bounding box center [228, 102] width 1 height 1
radio input "true"
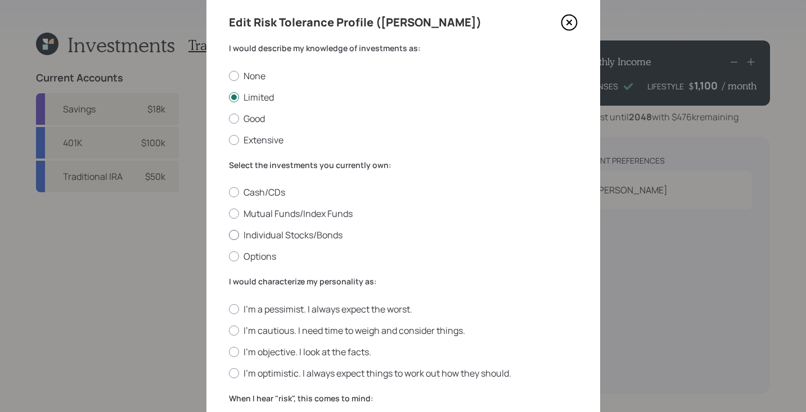
scroll to position [51, 0]
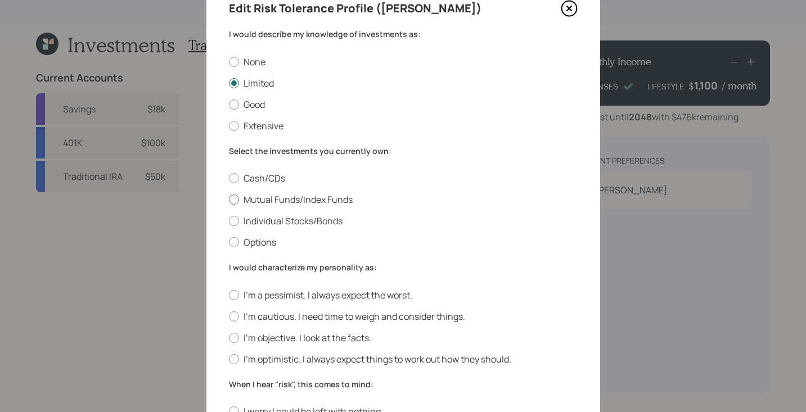
click at [232, 201] on div at bounding box center [234, 200] width 10 height 10
click at [229, 200] on input "Mutual Funds/Index Funds" at bounding box center [228, 200] width 1 height 1
radio input "true"
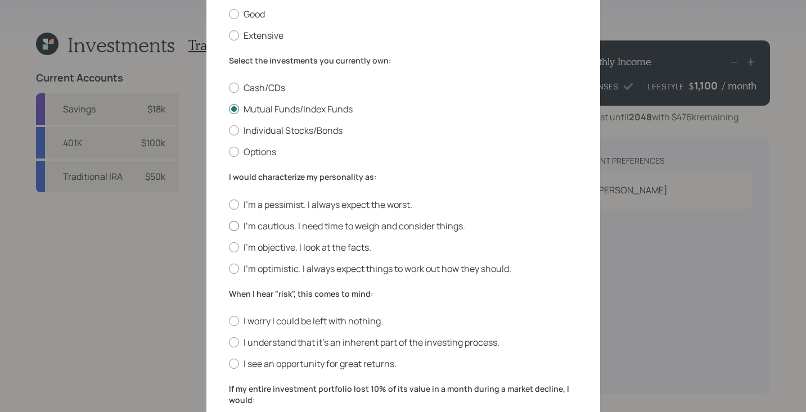
scroll to position [177, 0]
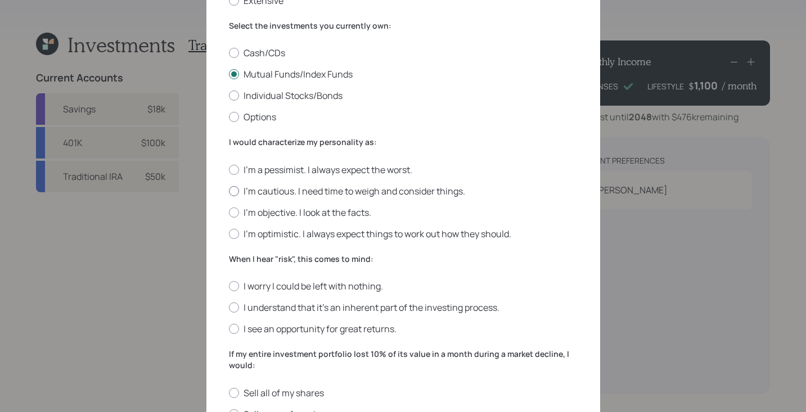
click at [229, 193] on div at bounding box center [234, 191] width 10 height 10
click at [228, 191] on input "I'm cautious. I need time to weigh and consider things." at bounding box center [228, 191] width 1 height 1
radio input "true"
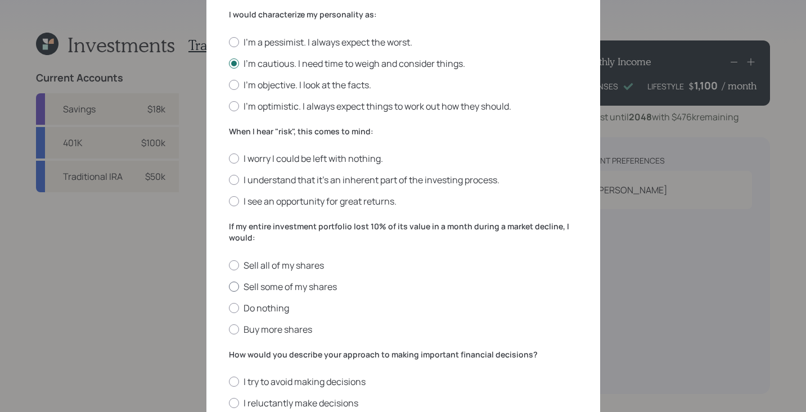
scroll to position [306, 0]
click at [233, 184] on label "I understand that it’s an inherent part of the investing process." at bounding box center [403, 179] width 349 height 12
click at [229, 179] on input "I understand that it’s an inherent part of the investing process." at bounding box center [228, 179] width 1 height 1
radio input "true"
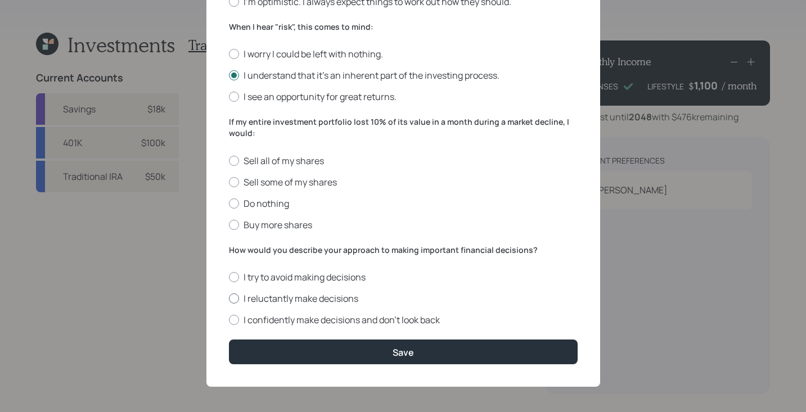
scroll to position [412, 0]
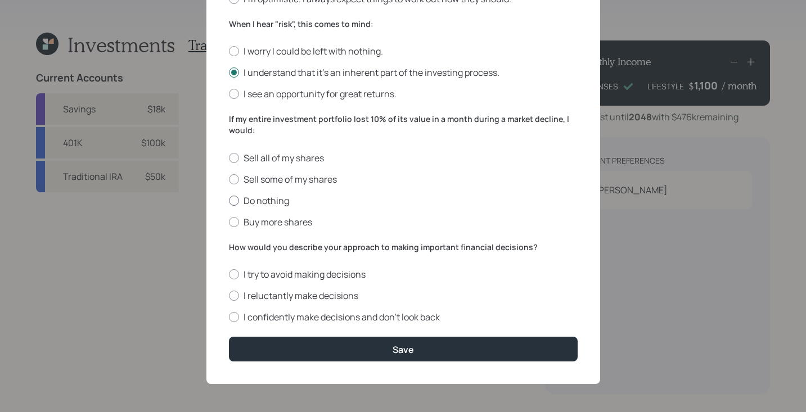
click at [229, 201] on div at bounding box center [234, 201] width 10 height 10
click at [228, 201] on input "Do nothing" at bounding box center [228, 200] width 1 height 1
radio input "true"
click at [236, 294] on label "I reluctantly make decisions" at bounding box center [403, 296] width 349 height 12
click at [229, 296] on input "I reluctantly make decisions" at bounding box center [228, 296] width 1 height 1
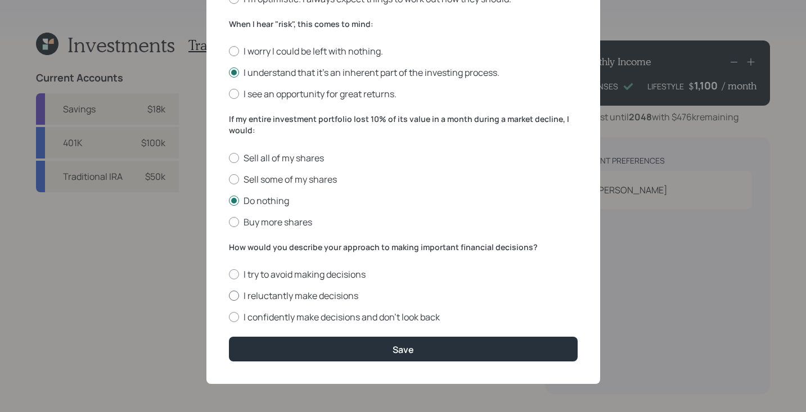
radio input "true"
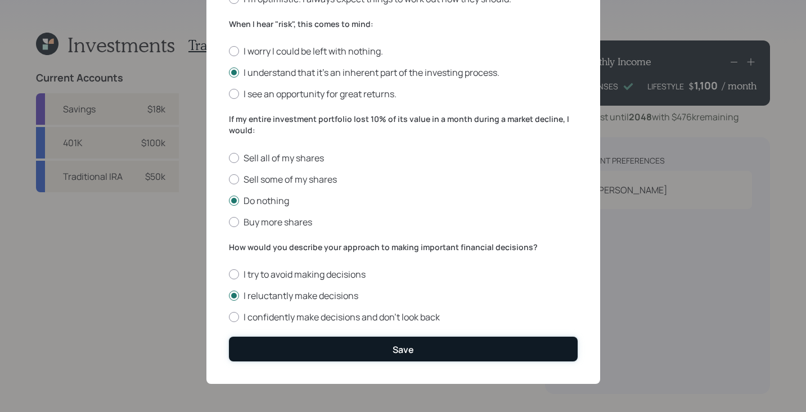
click at [448, 358] on button "Save" at bounding box center [403, 349] width 349 height 24
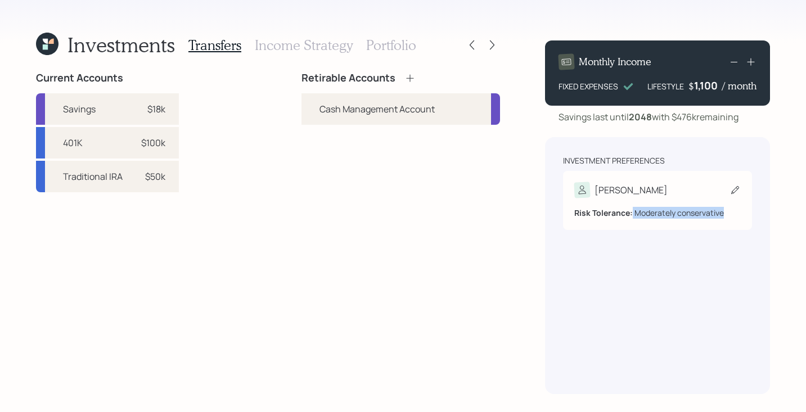
drag, startPoint x: 632, startPoint y: 214, endPoint x: 733, endPoint y: 219, distance: 100.3
click at [733, 219] on div "[PERSON_NAME] Tolerance: Moderately conservative" at bounding box center [657, 200] width 189 height 59
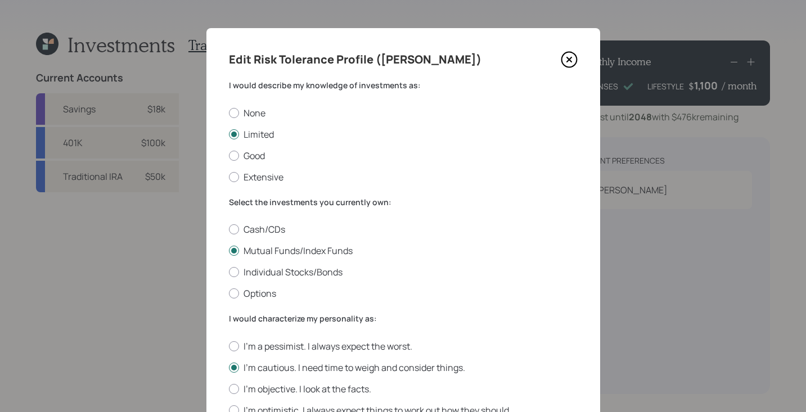
click at [562, 65] on icon at bounding box center [569, 59] width 17 height 17
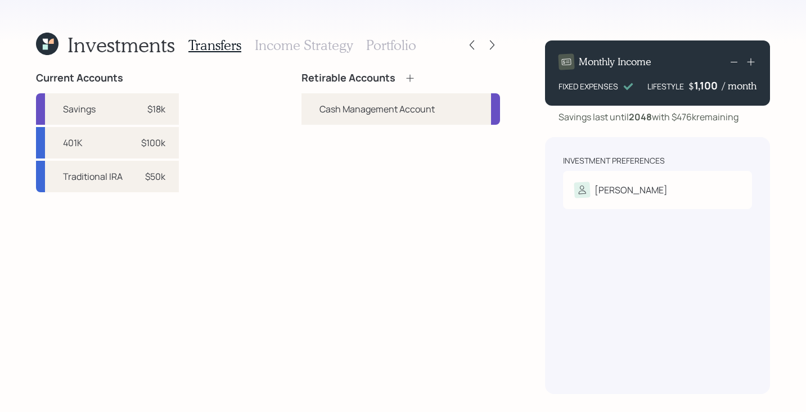
click at [408, 74] on icon at bounding box center [410, 78] width 11 height 11
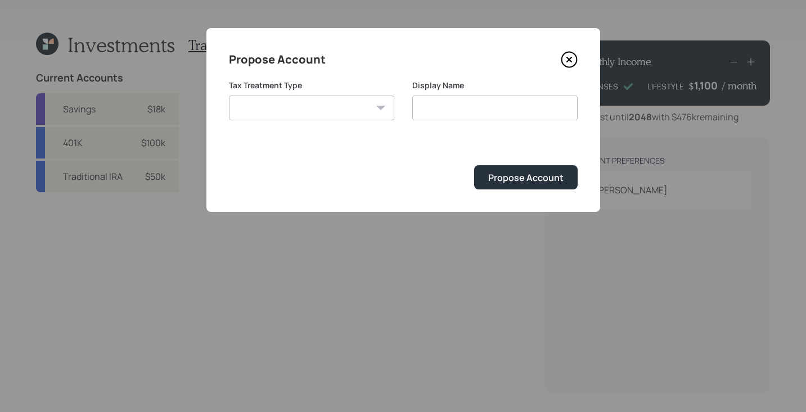
click at [388, 116] on select "[PERSON_NAME] Taxable Traditional" at bounding box center [311, 108] width 165 height 25
select select "traditional"
click at [229, 96] on select "[PERSON_NAME] Taxable Traditional" at bounding box center [311, 108] width 165 height 25
type input "Traditional"
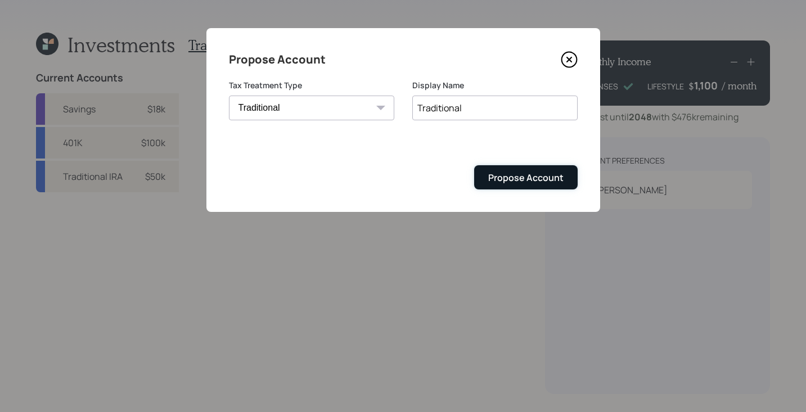
click at [530, 170] on button "Propose Account" at bounding box center [526, 177] width 104 height 24
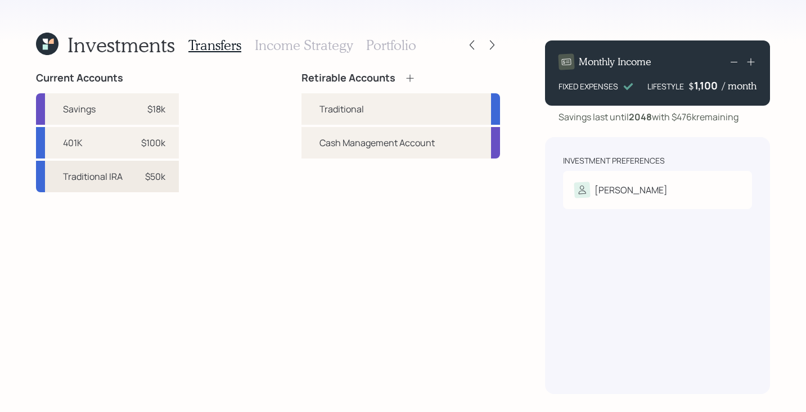
click at [128, 182] on div "Traditional IRA $50k" at bounding box center [107, 177] width 143 height 32
click at [316, 108] on div "Traditional" at bounding box center [401, 109] width 199 height 32
select select "3e35860e-9cff-454a-ae46-c9dca9edd08f"
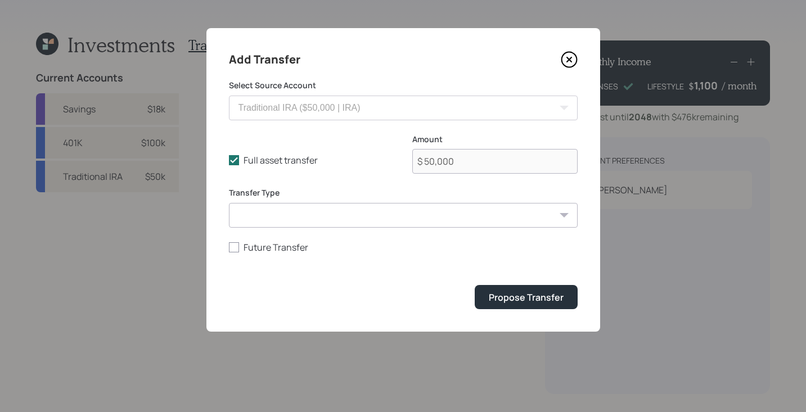
click at [339, 217] on select "ACAT Transfer Non ACAT Transfer Capitalize Rollover Rollover Deposit" at bounding box center [403, 215] width 349 height 25
select select "acat_transfer"
click at [229, 203] on select "ACAT Transfer Non ACAT Transfer Capitalize Rollover Rollover Deposit" at bounding box center [403, 215] width 349 height 25
click at [553, 303] on div "Propose Transfer" at bounding box center [526, 297] width 75 height 12
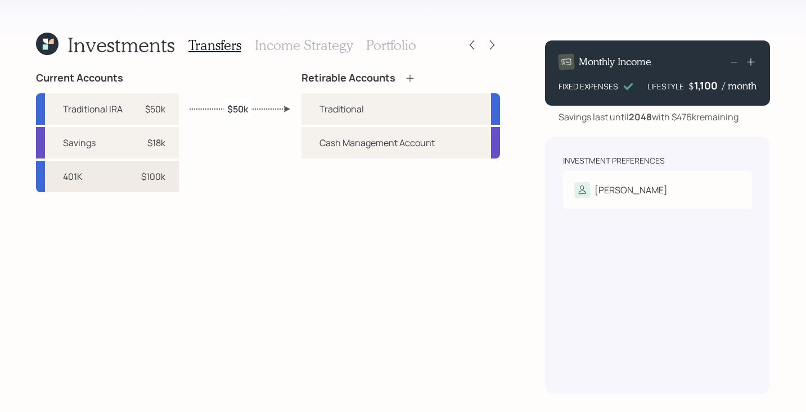
click at [150, 183] on div "401K $100k" at bounding box center [107, 177] width 143 height 32
click at [342, 111] on div "Traditional" at bounding box center [342, 109] width 44 height 14
select select "9e4d2339-f934-4244-af2d-cde46e242f99"
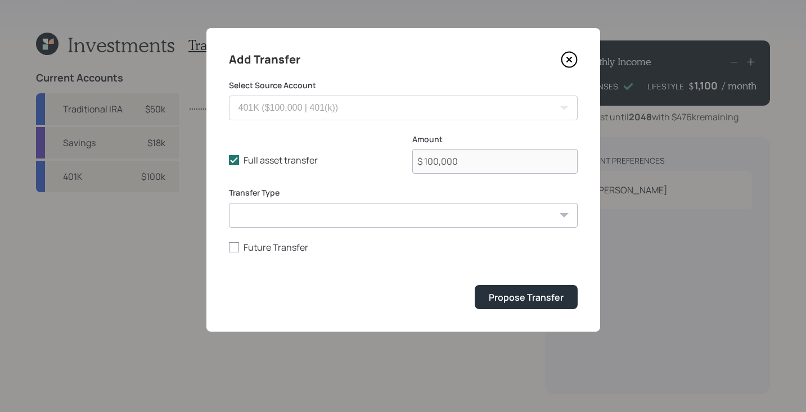
click at [385, 215] on select "ACAT Transfer Non ACAT Transfer Capitalize Rollover Rollover Deposit" at bounding box center [403, 215] width 349 height 25
select select "rollover"
click at [229, 203] on select "ACAT Transfer Non ACAT Transfer Capitalize Rollover Rollover Deposit" at bounding box center [403, 215] width 349 height 25
click at [506, 297] on div "Propose Transfer" at bounding box center [526, 297] width 75 height 12
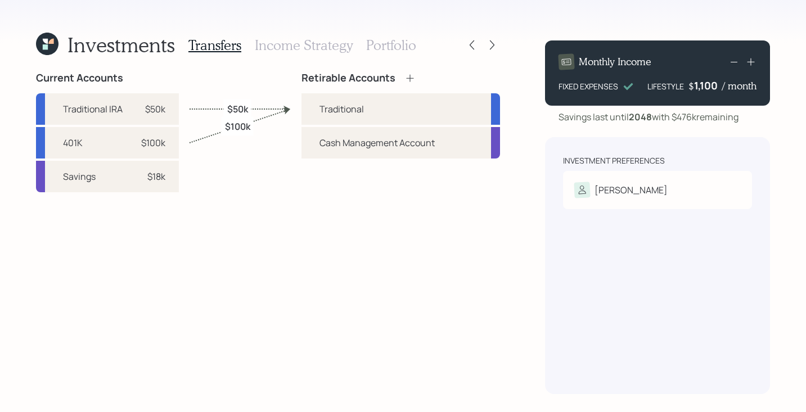
drag, startPoint x: 333, startPoint y: 233, endPoint x: 312, endPoint y: 225, distance: 22.8
click at [333, 233] on div "Retirable Accounts Traditional Cash Management Account" at bounding box center [401, 233] width 199 height 322
click at [282, 46] on h3 "Income Strategy" at bounding box center [304, 45] width 98 height 16
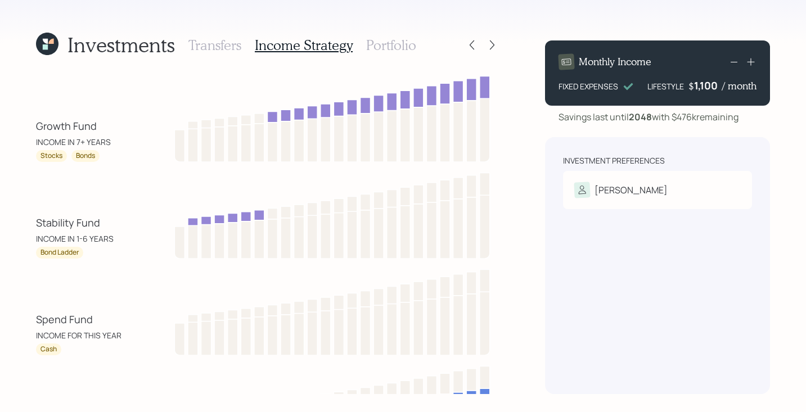
click at [380, 41] on h3 "Portfolio" at bounding box center [391, 45] width 50 height 16
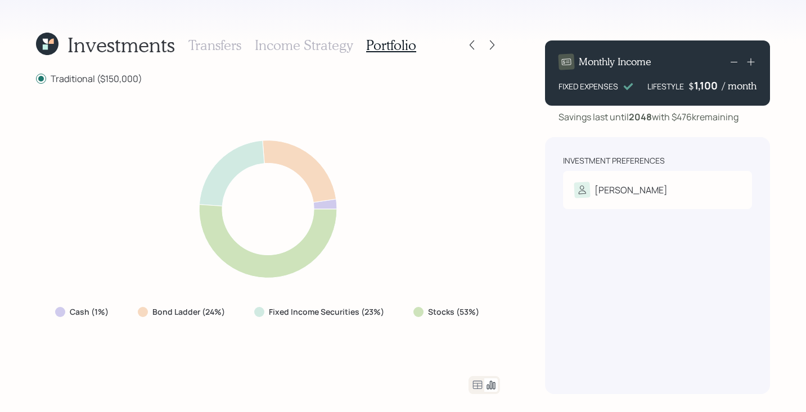
click at [336, 45] on h3 "Income Strategy" at bounding box center [304, 45] width 98 height 16
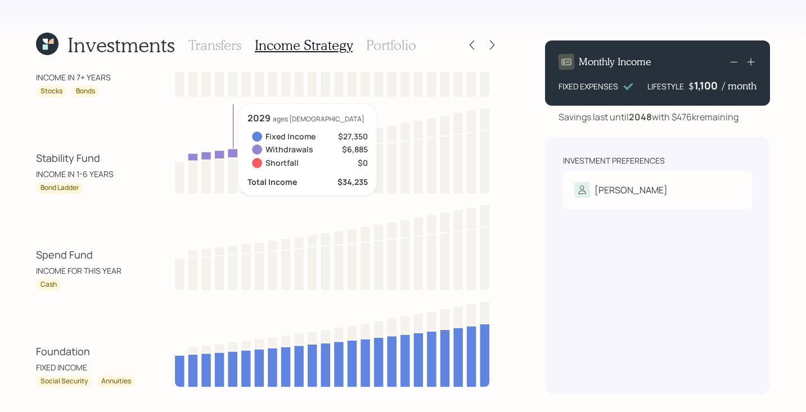
scroll to position [95, 0]
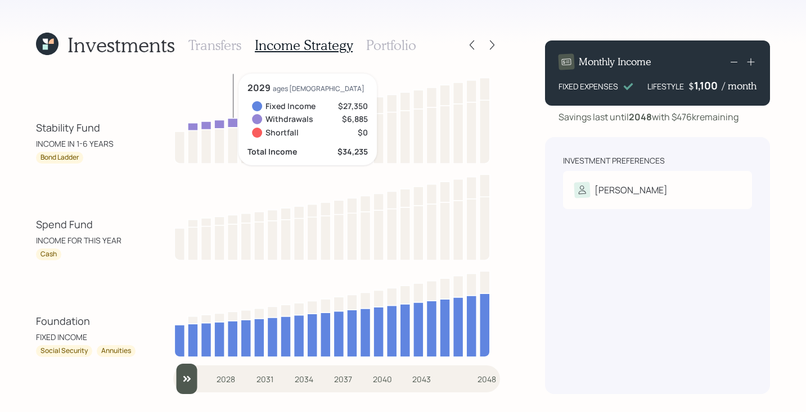
click at [547, 302] on div "Investment Preferences [PERSON_NAME] Tolerance: Moderately conservative" at bounding box center [657, 265] width 225 height 257
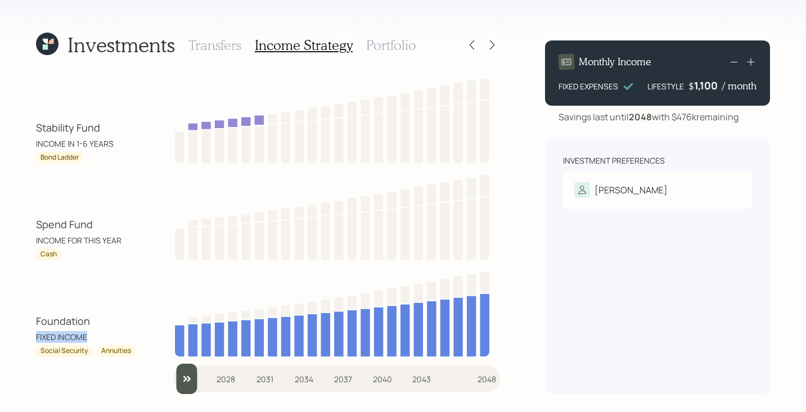
drag, startPoint x: 33, startPoint y: 340, endPoint x: 102, endPoint y: 340, distance: 69.2
click at [102, 340] on div "Investments Transfers Income Strategy Portfolio Growth Fund INCOME IN 7+ YEARS …" at bounding box center [403, 206] width 806 height 412
click at [119, 310] on div "Foundation FIXED INCOME Social Security Annuities" at bounding box center [268, 312] width 464 height 90
drag, startPoint x: 39, startPoint y: 347, endPoint x: 114, endPoint y: 355, distance: 75.8
click at [114, 355] on div "Social Security Annuities" at bounding box center [86, 351] width 101 height 12
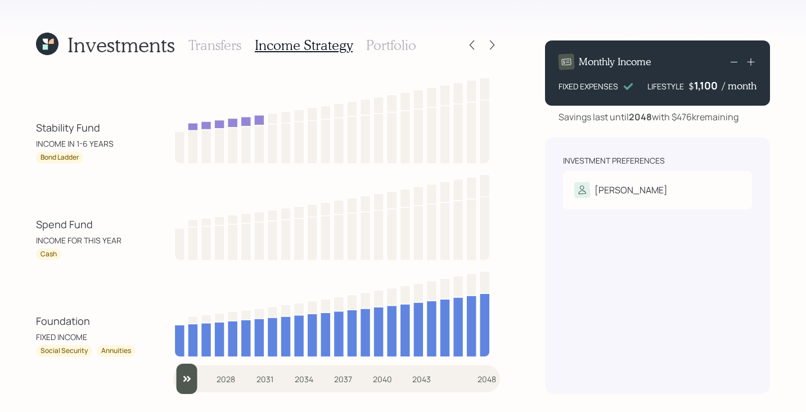
click at [128, 317] on div "Foundation FIXED INCOME" at bounding box center [86, 328] width 101 height 29
drag, startPoint x: 186, startPoint y: 379, endPoint x: 150, endPoint y: 362, distance: 40.0
click at [173, 369] on input "slider" at bounding box center [336, 379] width 327 height 30
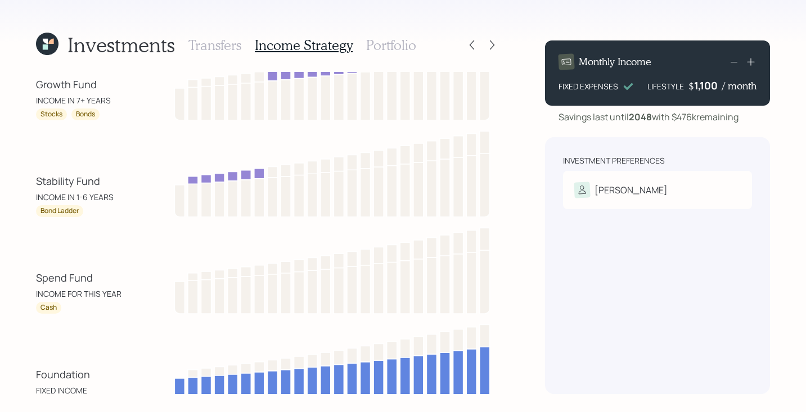
scroll to position [59, 0]
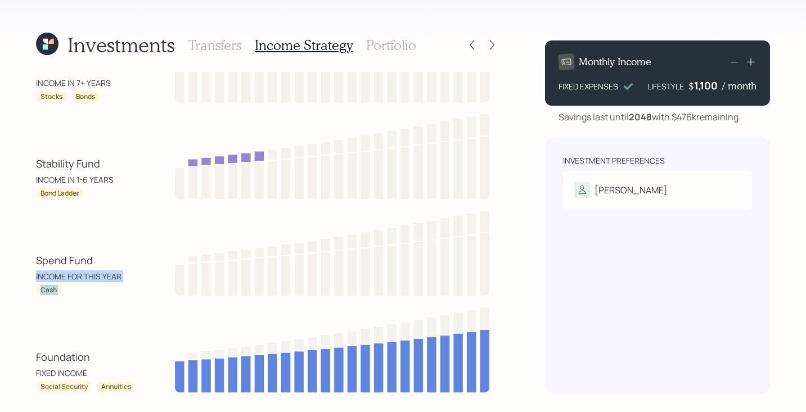
drag, startPoint x: 34, startPoint y: 276, endPoint x: 149, endPoint y: 303, distance: 117.4
click at [156, 297] on div "Investments Transfers Income Strategy Portfolio Growth Fund INCOME IN 7+ YEARS …" at bounding box center [403, 206] width 806 height 412
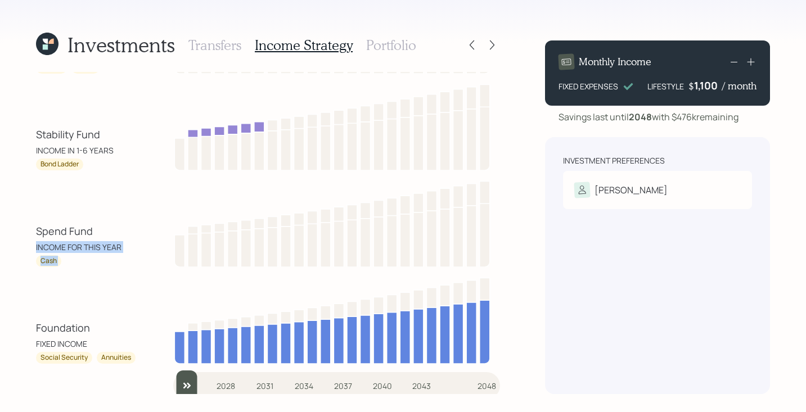
scroll to position [95, 0]
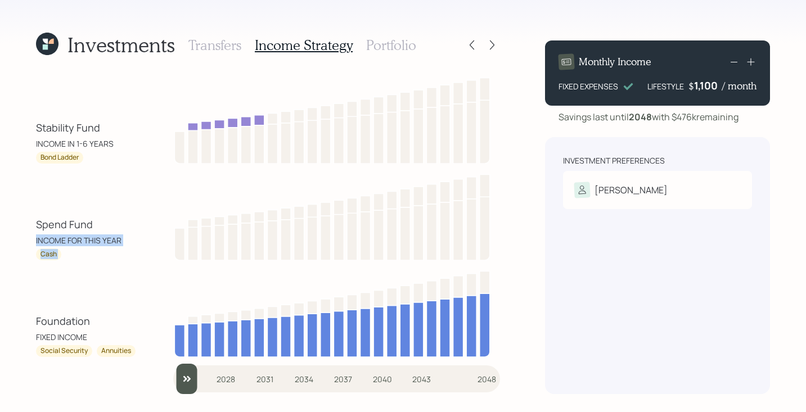
click at [150, 295] on div "Foundation FIXED INCOME Social Security Annuities" at bounding box center [268, 312] width 464 height 90
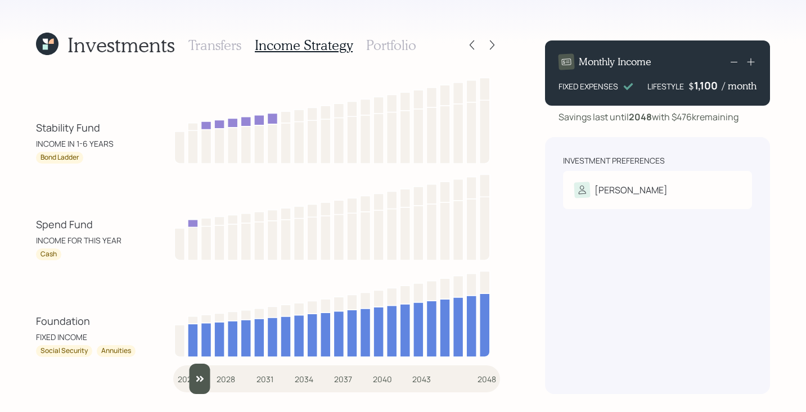
type input "2026"
click at [186, 379] on input "slider" at bounding box center [336, 379] width 327 height 30
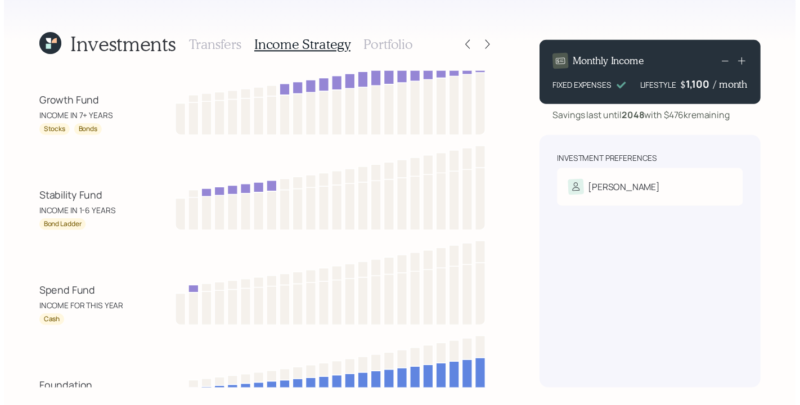
scroll to position [0, 0]
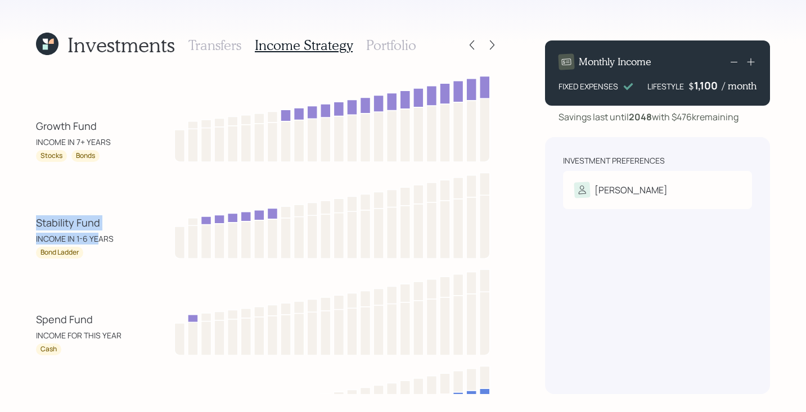
drag, startPoint x: 30, startPoint y: 223, endPoint x: 99, endPoint y: 233, distance: 70.0
click at [99, 233] on div "Investments Transfers Income Strategy Portfolio Growth Fund INCOME IN 7+ YEARS …" at bounding box center [403, 206] width 806 height 412
click at [109, 253] on div "Bond Ladder" at bounding box center [86, 253] width 101 height 12
drag, startPoint x: 73, startPoint y: 240, endPoint x: 118, endPoint y: 244, distance: 45.7
click at [118, 244] on div "Stability Fund INCOME IN 1-6 YEARS" at bounding box center [86, 229] width 101 height 29
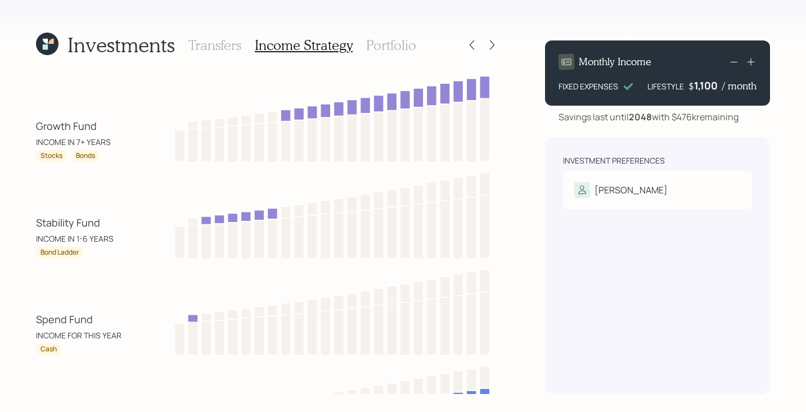
click at [125, 254] on div "Bond Ladder" at bounding box center [86, 253] width 101 height 12
drag, startPoint x: 44, startPoint y: 254, endPoint x: 77, endPoint y: 259, distance: 32.9
click at [77, 259] on div "Growth Fund INCOME IN 7+ YEARS Stocks Bonds Stability Fund INCOME IN 1-6 YEARS …" at bounding box center [268, 262] width 464 height 380
click at [90, 263] on div "Growth Fund INCOME IN 7+ YEARS Stocks Bonds Stability Fund INCOME IN 1-6 YEARS …" at bounding box center [268, 262] width 464 height 380
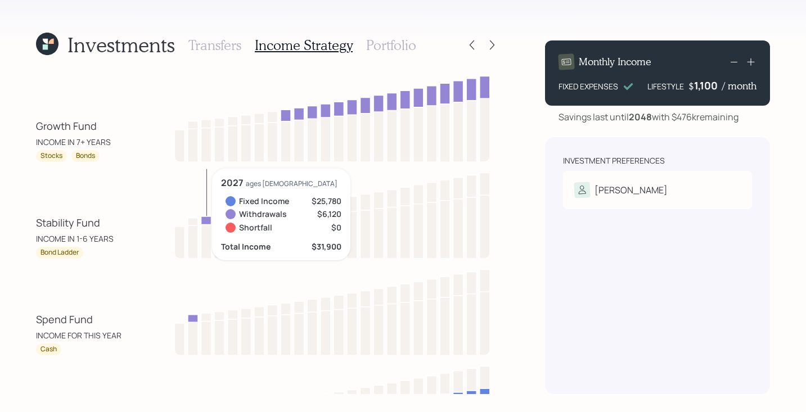
click at [109, 277] on div "Spend Fund INCOME FOR THIS YEAR Cash" at bounding box center [268, 311] width 464 height 90
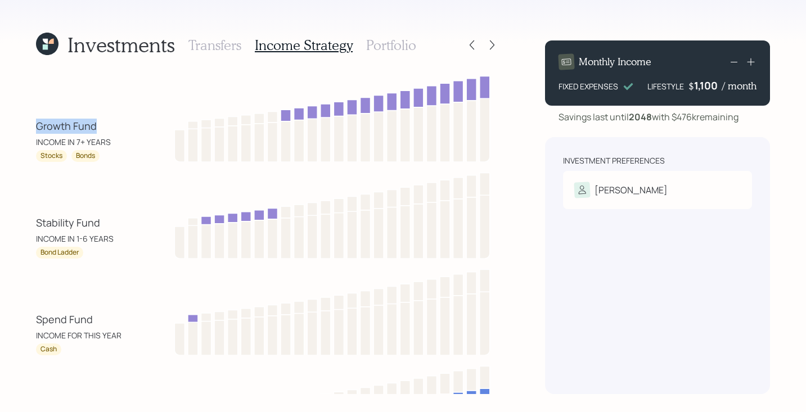
drag, startPoint x: 34, startPoint y: 126, endPoint x: 105, endPoint y: 124, distance: 71.5
click at [106, 124] on div "Investments Transfers Income Strategy Portfolio Growth Fund INCOME IN 7+ YEARS …" at bounding box center [403, 206] width 806 height 412
click at [111, 116] on div "Growth Fund INCOME IN 7+ YEARS Stocks Bonds" at bounding box center [268, 117] width 464 height 90
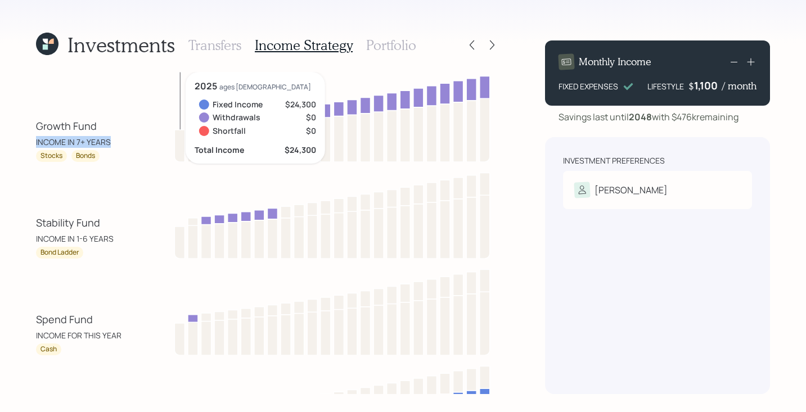
drag, startPoint x: 33, startPoint y: 142, endPoint x: 111, endPoint y: 137, distance: 78.3
click at [111, 137] on div "Investments Transfers Income Strategy Portfolio Growth Fund INCOME IN 7+ YEARS …" at bounding box center [403, 206] width 806 height 412
click at [121, 166] on div "Growth Fund INCOME IN 7+ YEARS Stocks Bonds 2025 ages [DEMOGRAPHIC_DATA] Fixed …" at bounding box center [268, 262] width 464 height 380
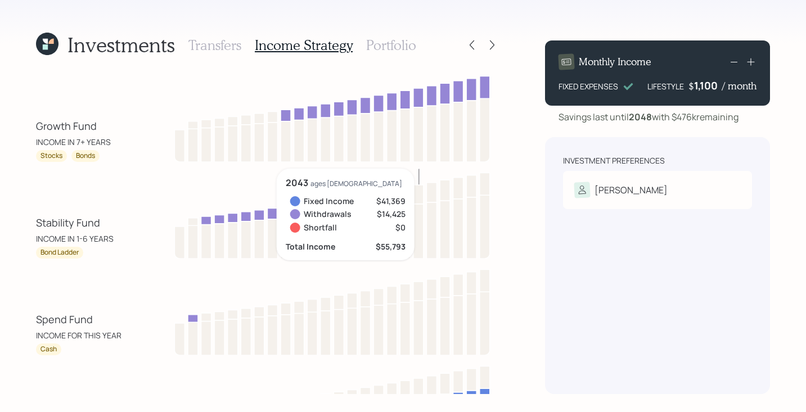
click at [380, 46] on h3 "Portfolio" at bounding box center [391, 45] width 50 height 16
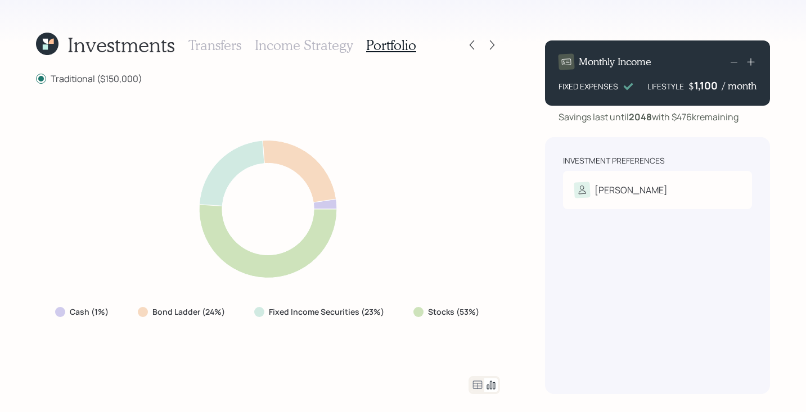
click at [318, 43] on h3 "Income Strategy" at bounding box center [304, 45] width 98 height 16
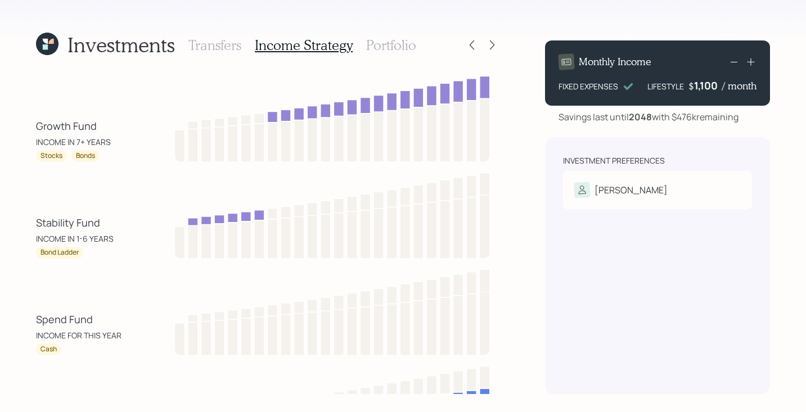
click at [407, 52] on h3 "Portfolio" at bounding box center [391, 45] width 50 height 16
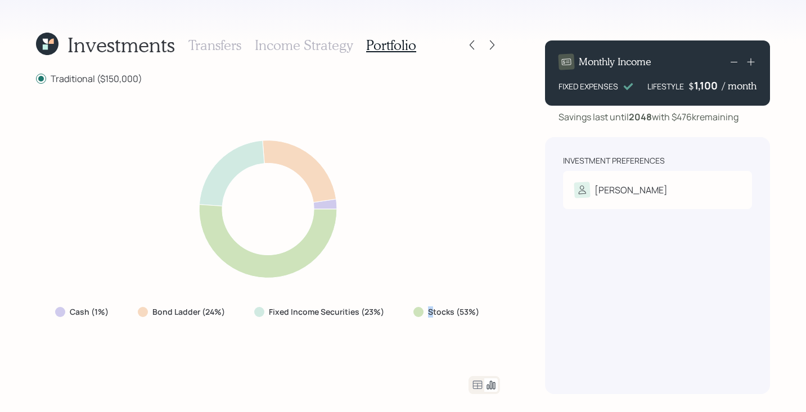
drag, startPoint x: 431, startPoint y: 312, endPoint x: 484, endPoint y: 294, distance: 55.7
click at [475, 304] on div "Stocks (53%)" at bounding box center [448, 312] width 86 height 20
click at [462, 321] on div "Stocks (53%)" at bounding box center [448, 312] width 86 height 20
drag, startPoint x: 429, startPoint y: 313, endPoint x: 493, endPoint y: 302, distance: 65.7
click at [493, 302] on div "Cash (1%) Bond Ladder (24%) Fixed Income Securities (23%) Stocks (53%)" at bounding box center [268, 230] width 464 height 264
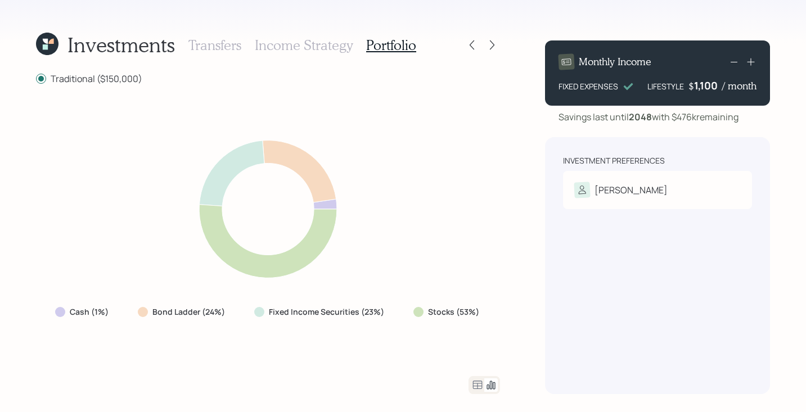
click at [487, 318] on div "Cash (1%) Bond Ladder (24%) Fixed Income Securities (23%) Stocks (53%)" at bounding box center [268, 312] width 444 height 20
drag, startPoint x: 480, startPoint y: 313, endPoint x: 419, endPoint y: 320, distance: 61.8
click at [419, 320] on div "Stocks (53%)" at bounding box center [448, 312] width 86 height 20
click at [361, 345] on div "Cash (1%) Bond Ladder (24%) Fixed Income Securities (23%) Stocks (53%)" at bounding box center [268, 230] width 464 height 264
drag, startPoint x: 388, startPoint y: 311, endPoint x: 268, endPoint y: 318, distance: 120.1
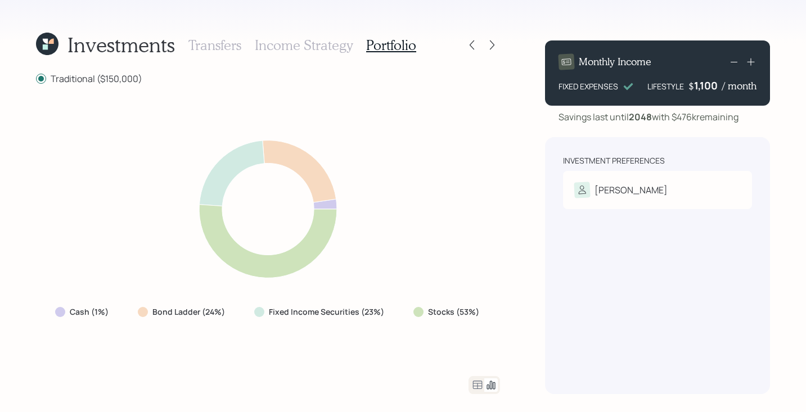
click at [268, 318] on div "Fixed Income Securities (23%)" at bounding box center [320, 312] width 150 height 20
click at [264, 327] on div "Cash (1%) Bond Ladder (24%) Fixed Income Securities (23%) Stocks (53%)" at bounding box center [268, 230] width 464 height 264
drag, startPoint x: 223, startPoint y: 311, endPoint x: 151, endPoint y: 317, distance: 72.3
click at [151, 317] on div "Bond Ladder (24%)" at bounding box center [182, 312] width 89 height 11
click at [163, 326] on div "Cash (1%) Bond Ladder (24%) Fixed Income Securities (23%) Stocks (53%)" at bounding box center [268, 230] width 464 height 264
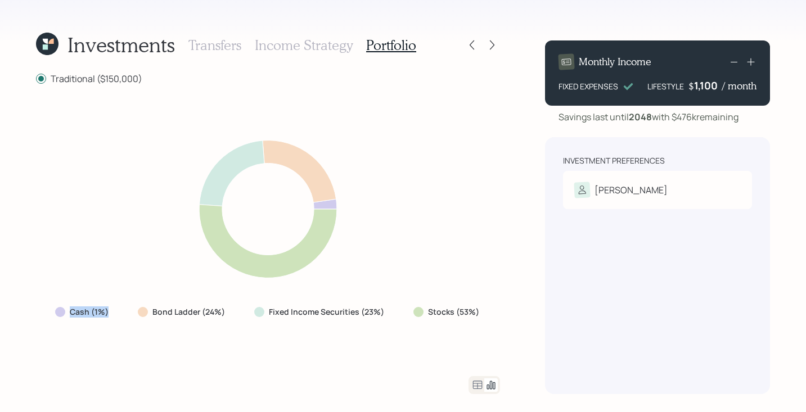
drag, startPoint x: 112, startPoint y: 313, endPoint x: 66, endPoint y: 315, distance: 46.2
click at [66, 315] on div "Cash (1%)" at bounding box center [83, 312] width 74 height 20
click at [459, 246] on div "Cash (1%) Bond Ladder (24%) Fixed Income Securities (23%) Stocks (53%)" at bounding box center [268, 230] width 464 height 264
click at [489, 48] on icon at bounding box center [492, 44] width 11 height 11
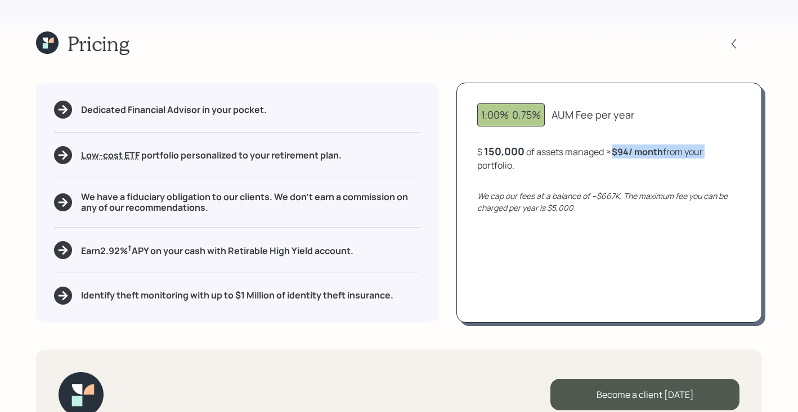
drag, startPoint x: 610, startPoint y: 153, endPoint x: 716, endPoint y: 149, distance: 105.8
click at [716, 149] on div "$ 150,000 of assets managed ≈ $94 / month from your portfolio ." at bounding box center [609, 159] width 264 height 28
click at [614, 43] on div "Pricing" at bounding box center [399, 44] width 726 height 24
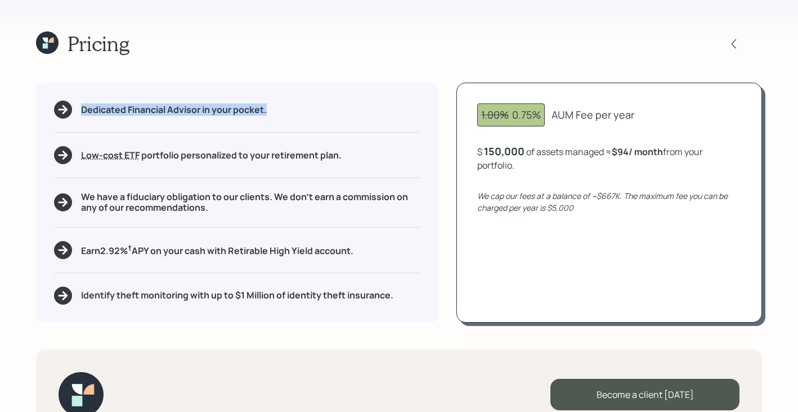
drag, startPoint x: 80, startPoint y: 110, endPoint x: 266, endPoint y: 82, distance: 187.9
click at [260, 118] on div "Dedicated Financial Advisor in your pocket." at bounding box center [237, 110] width 366 height 18
click at [259, 51] on div "Pricing" at bounding box center [399, 44] width 726 height 24
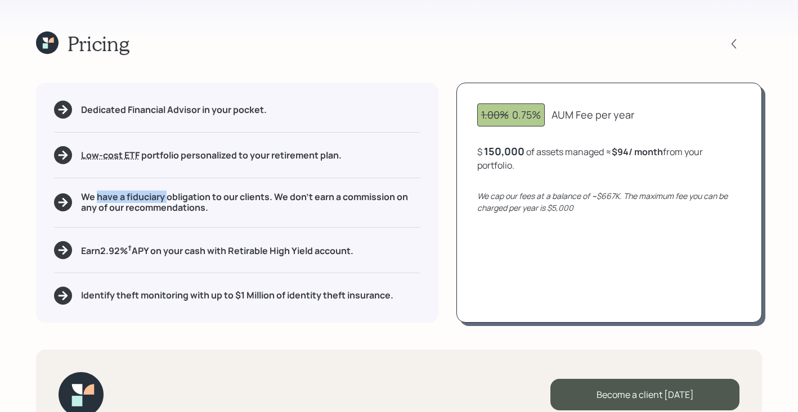
drag, startPoint x: 97, startPoint y: 197, endPoint x: 229, endPoint y: 98, distance: 164.7
click at [168, 195] on h5 "We have a fiduciary obligation to our clients. We don't earn a commission on an…" at bounding box center [250, 202] width 339 height 21
click at [259, 55] on div "Pricing" at bounding box center [399, 44] width 726 height 24
drag, startPoint x: 82, startPoint y: 157, endPoint x: 151, endPoint y: 157, distance: 69.8
click at [151, 157] on h5 "Low-cost ETF Retirable uses diversified Exchange Traded Funds from trusted mana…" at bounding box center [211, 155] width 261 height 11
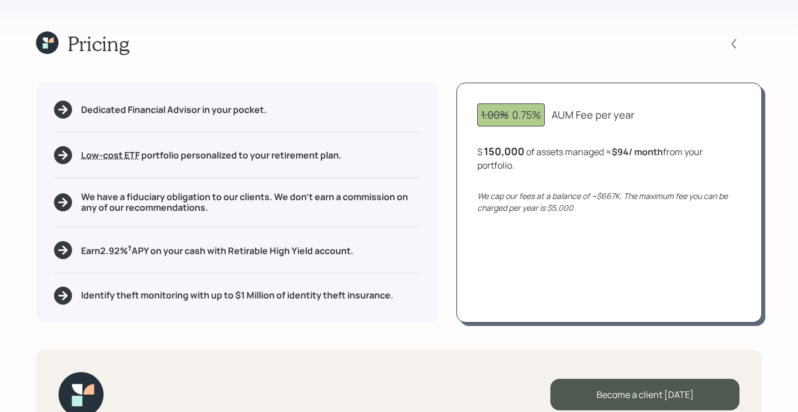
click at [363, 53] on div "Pricing" at bounding box center [399, 44] width 726 height 24
click at [409, 51] on div "Pricing" at bounding box center [399, 44] width 726 height 24
drag, startPoint x: 95, startPoint y: 251, endPoint x: 138, endPoint y: 252, distance: 43.3
click at [138, 252] on h5 "Earn 2.92 % † APY on your cash with Retirable High Yield account." at bounding box center [217, 250] width 272 height 14
click at [429, 264] on div "Dedicated Financial Advisor in your pocket. Low-cost ETF Retirable uses diversi…" at bounding box center [237, 203] width 402 height 240
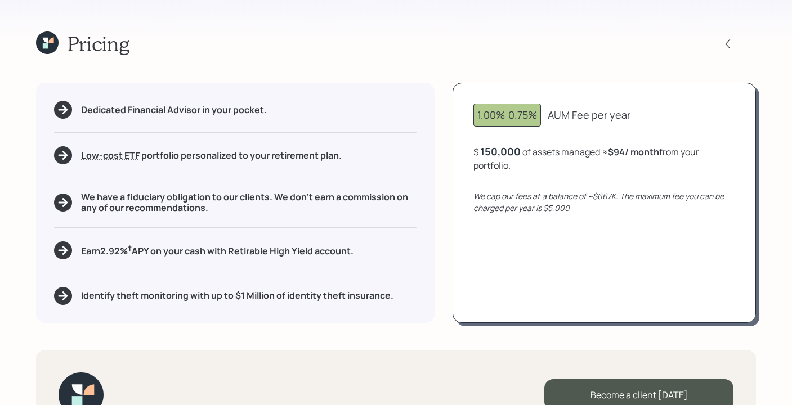
click at [52, 42] on icon at bounding box center [50, 40] width 5 height 5
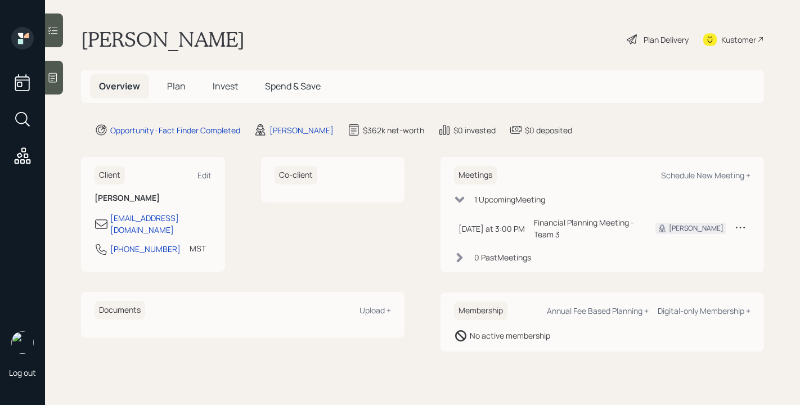
click at [308, 36] on div "[PERSON_NAME] Plan Delivery Kustomer" at bounding box center [422, 39] width 683 height 25
click at [626, 43] on icon at bounding box center [633, 40] width 14 height 14
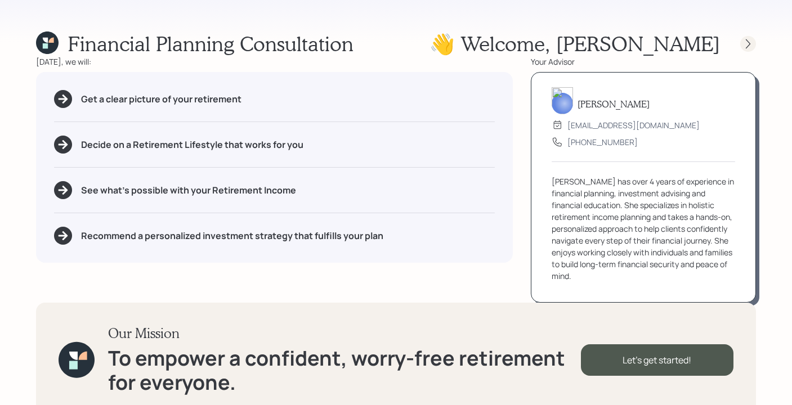
click at [749, 44] on icon at bounding box center [747, 44] width 5 height 10
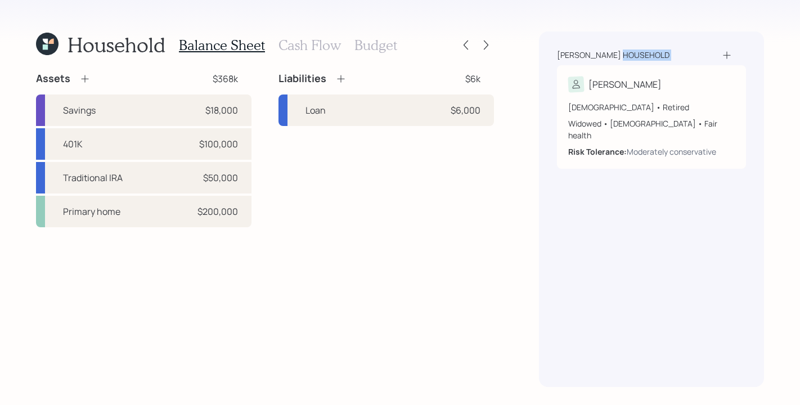
click at [749, 44] on div "[PERSON_NAME] household [PERSON_NAME] [DEMOGRAPHIC_DATA] • Retired Widowed • [D…" at bounding box center [651, 210] width 225 height 356
click at [487, 46] on icon at bounding box center [485, 44] width 11 height 11
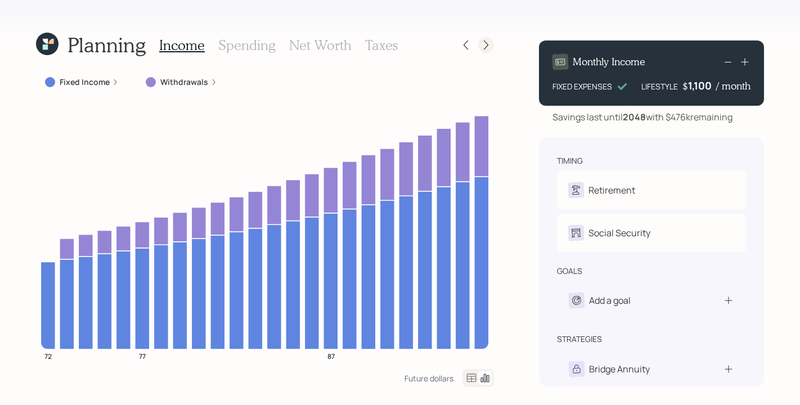
click at [488, 44] on icon at bounding box center [485, 44] width 11 height 11
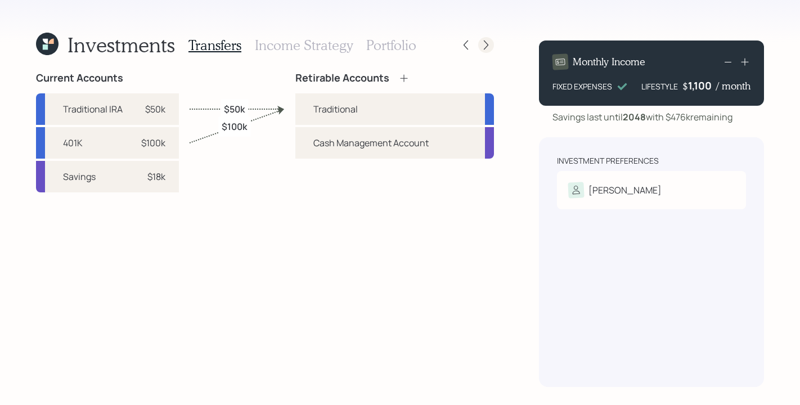
click at [488, 42] on icon at bounding box center [485, 44] width 11 height 11
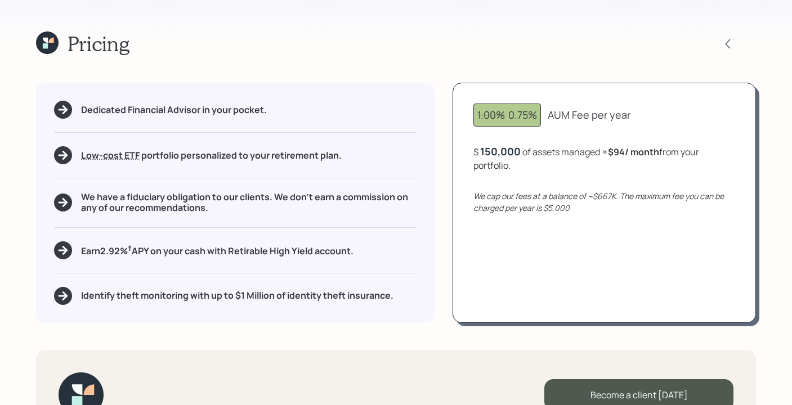
click at [38, 47] on icon at bounding box center [47, 43] width 23 height 23
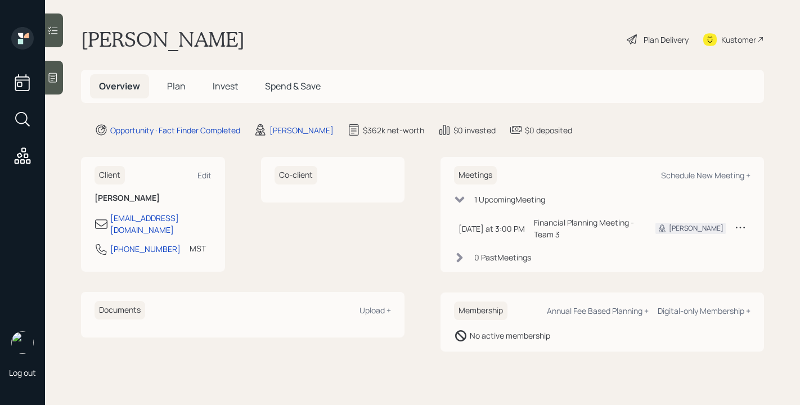
click at [585, 40] on div "[PERSON_NAME] Plan Delivery Kustomer" at bounding box center [422, 39] width 683 height 25
click at [363, 44] on div "[PERSON_NAME] Plan Delivery Kustomer" at bounding box center [422, 39] width 683 height 25
click at [691, 176] on div "Schedule New Meeting +" at bounding box center [705, 175] width 89 height 11
select select "b1d8ea90-abcc-42aa-86cc-4f33a132aacc"
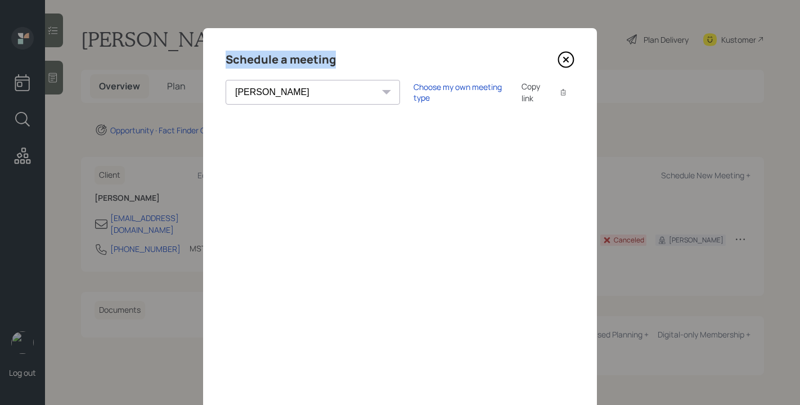
drag, startPoint x: 372, startPoint y: 65, endPoint x: 420, endPoint y: 38, distance: 54.9
click at [420, 38] on div "Schedule a meeting [PERSON_NAME] [PERSON_NAME] [PERSON_NAME] [PERSON_NAME] [PER…" at bounding box center [400, 253] width 394 height 450
click at [515, 34] on div "Schedule a meeting [PERSON_NAME] [PERSON_NAME] [PERSON_NAME] [PERSON_NAME] [PER…" at bounding box center [400, 253] width 394 height 450
click at [558, 60] on icon at bounding box center [566, 59] width 17 height 17
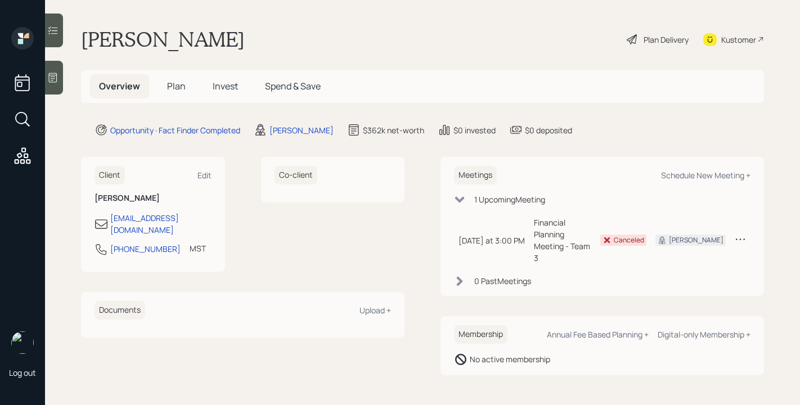
click at [188, 89] on h5 "Plan" at bounding box center [176, 86] width 37 height 24
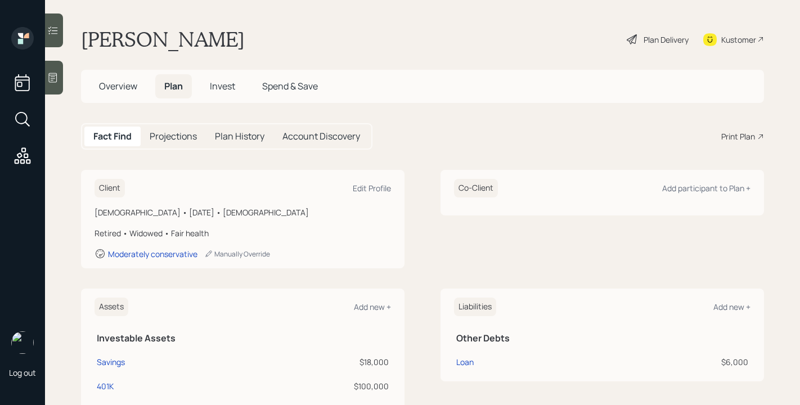
click at [217, 86] on span "Invest" at bounding box center [222, 86] width 25 height 12
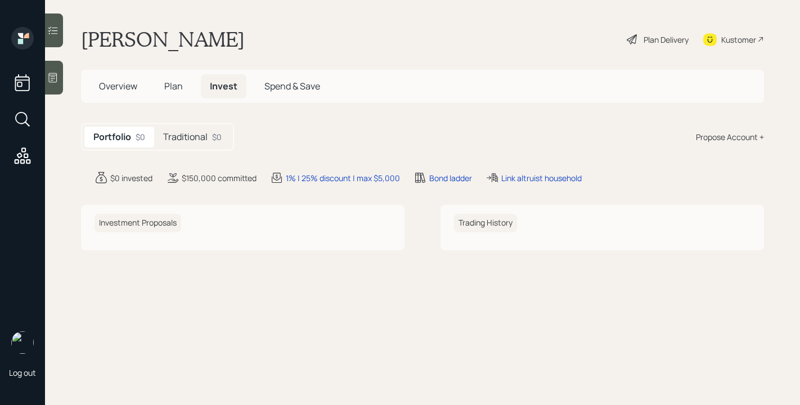
click at [172, 82] on span "Plan" at bounding box center [173, 86] width 19 height 12
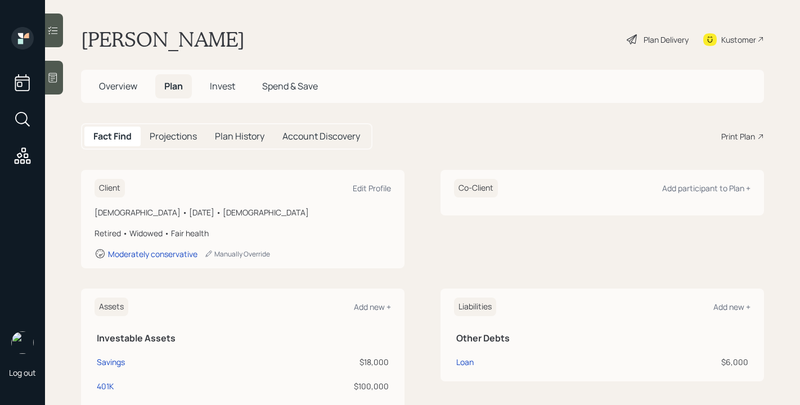
click at [736, 141] on div "Print Plan" at bounding box center [738, 137] width 34 height 12
